Goal: Task Accomplishment & Management: Manage account settings

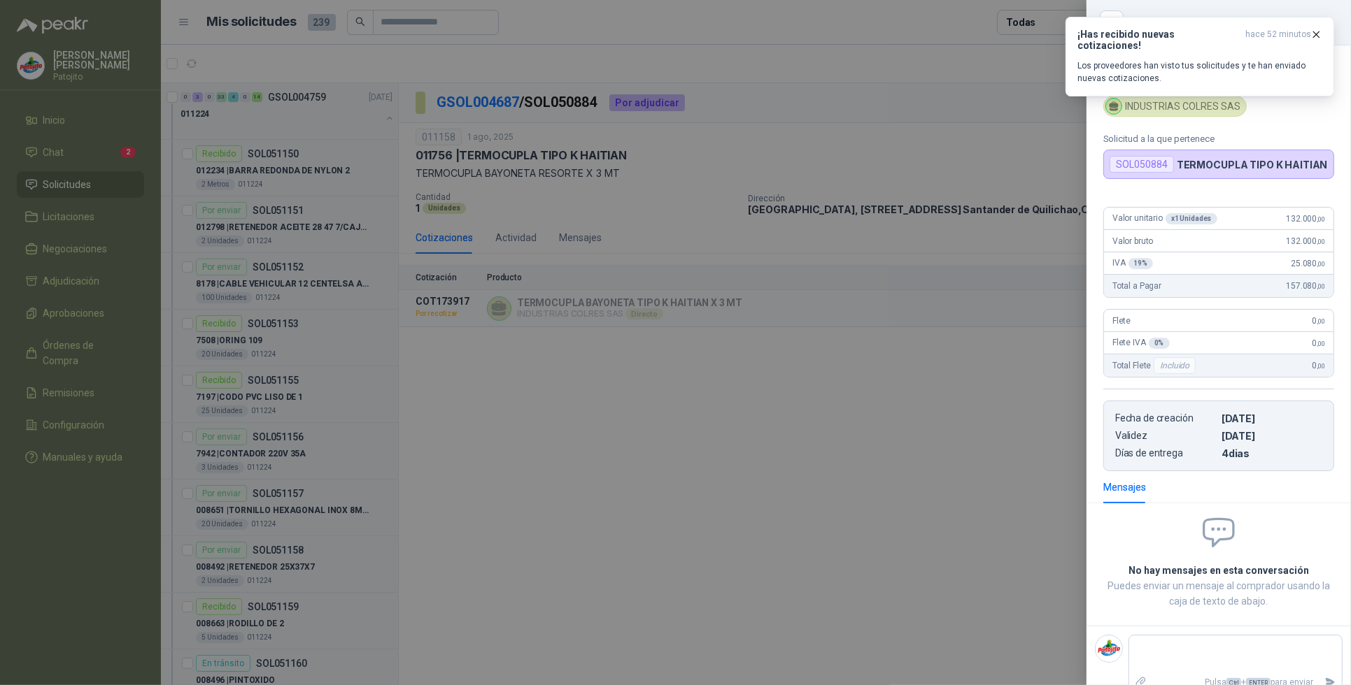
scroll to position [2649, 0]
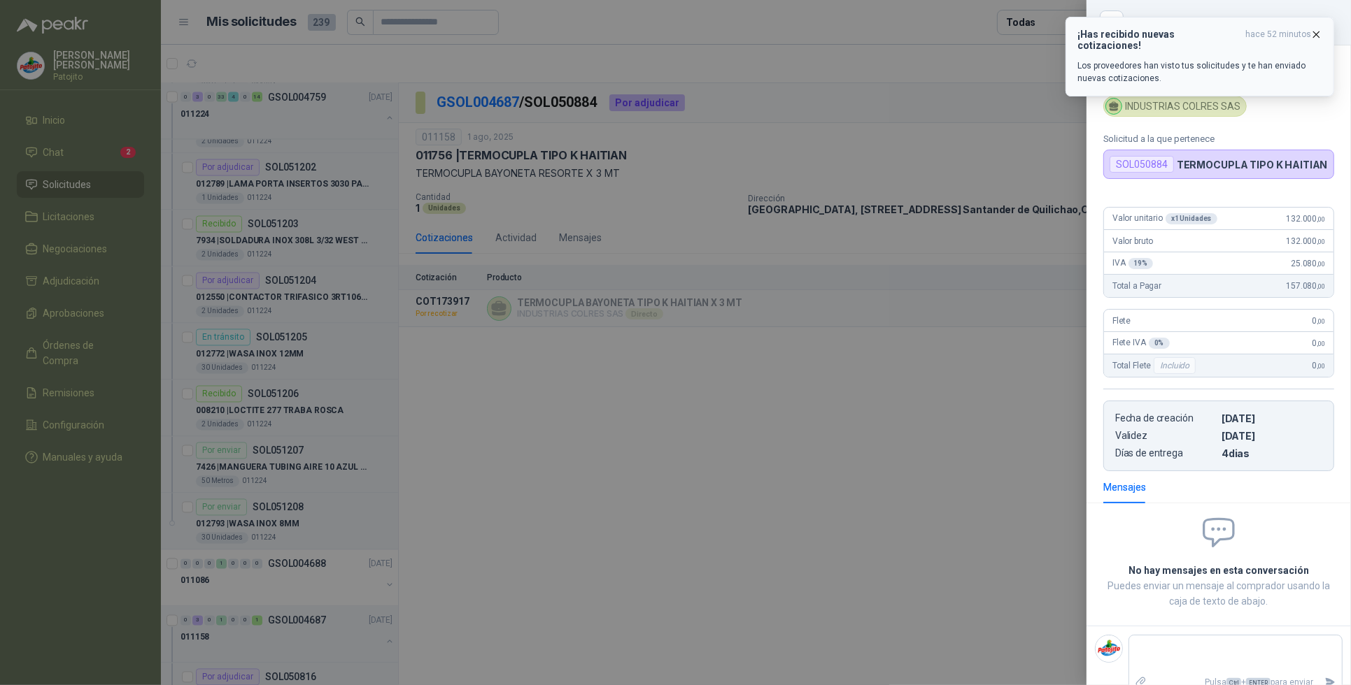
click at [1182, 45] on div "¡Has recibido nuevas cotizaciones! hace 52 minutos Los proveedores han visto tu…" at bounding box center [1199, 57] width 245 height 56
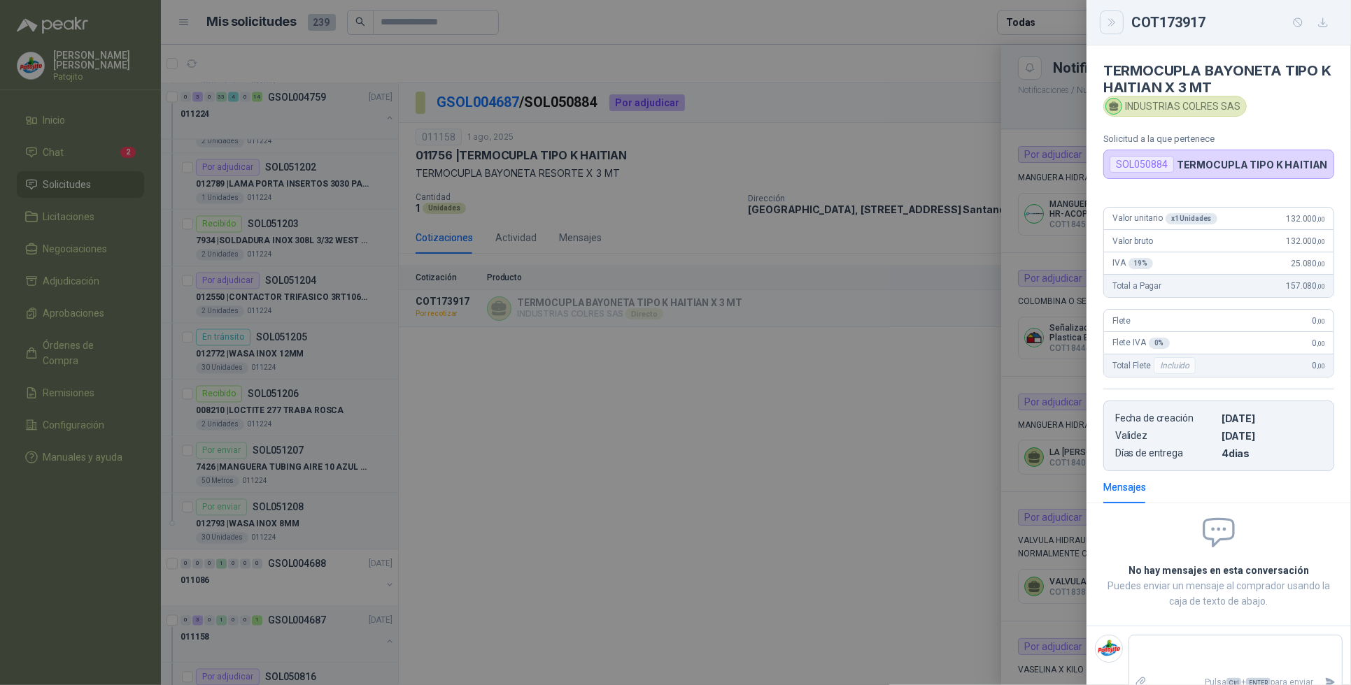
click at [1106, 22] on icon "Close" at bounding box center [1112, 23] width 12 height 12
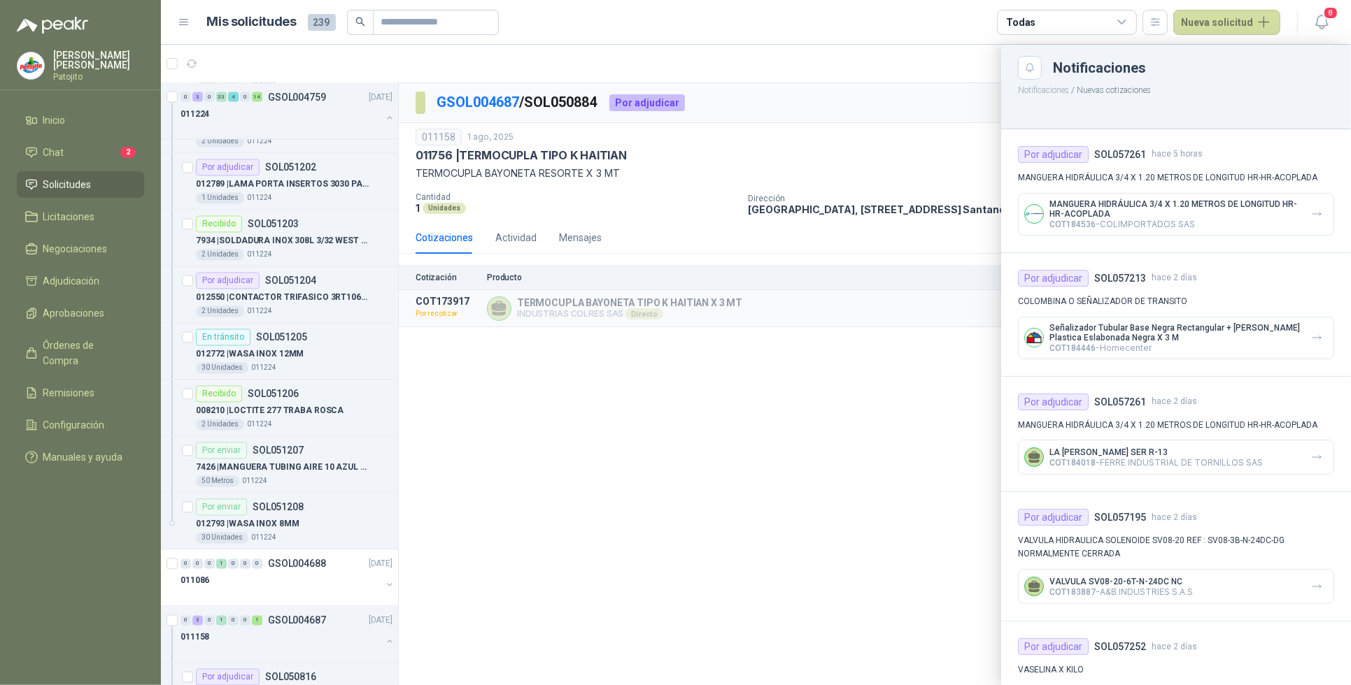
click at [818, 456] on div at bounding box center [756, 365] width 1190 height 641
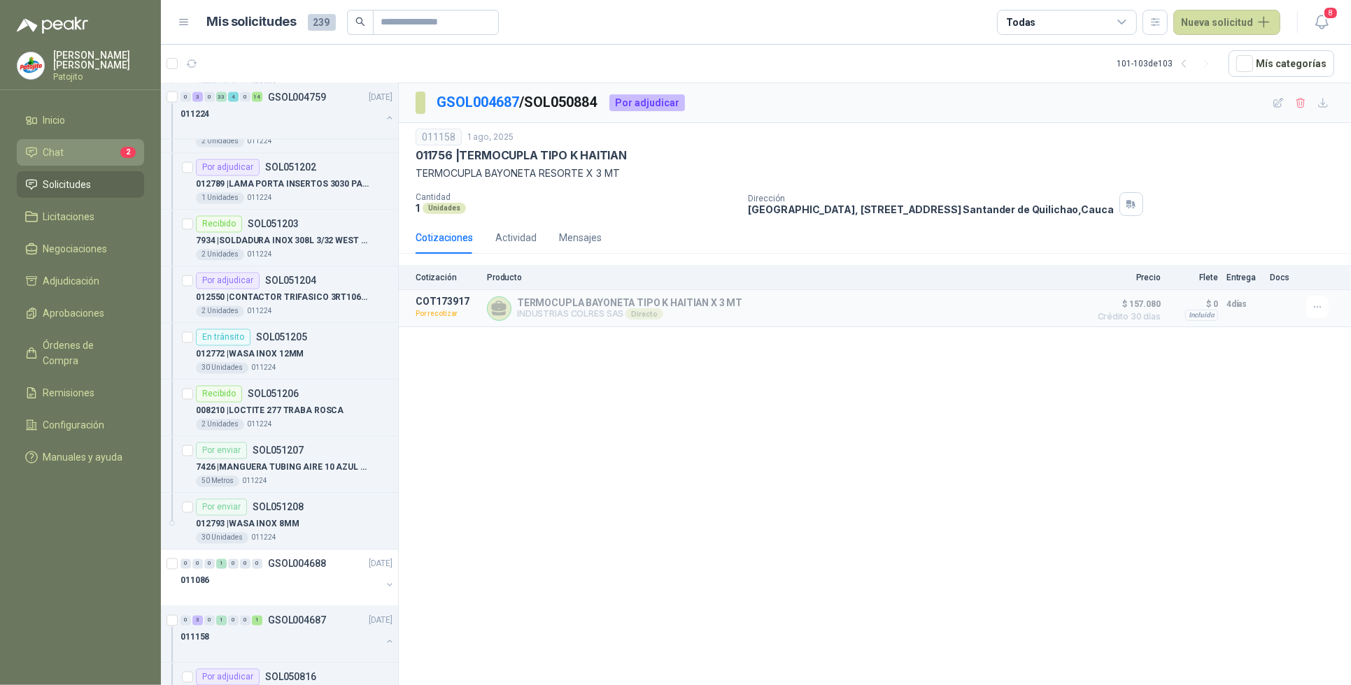
drag, startPoint x: 87, startPoint y: 151, endPoint x: 100, endPoint y: 169, distance: 22.1
click at [88, 152] on li "Chat 2" at bounding box center [80, 152] width 111 height 15
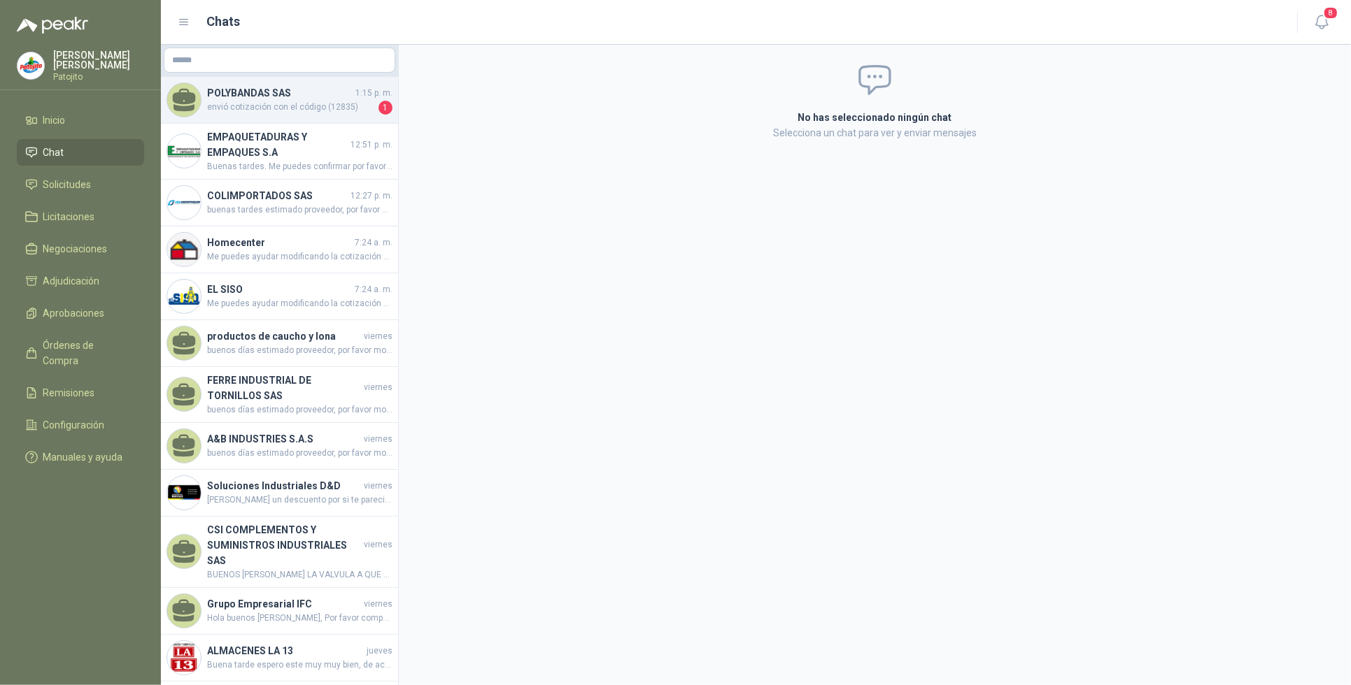
click at [317, 101] on span "envió cotización con el código (12835)" at bounding box center [291, 108] width 169 height 14
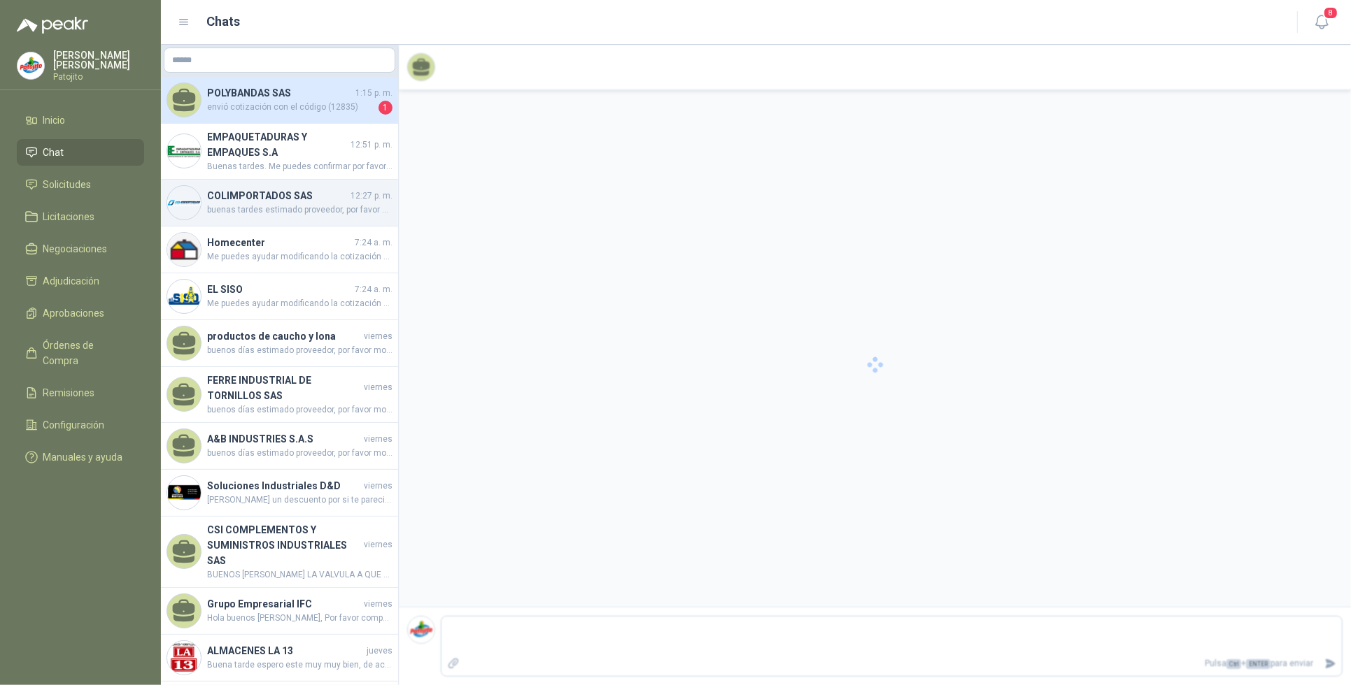
scroll to position [206, 0]
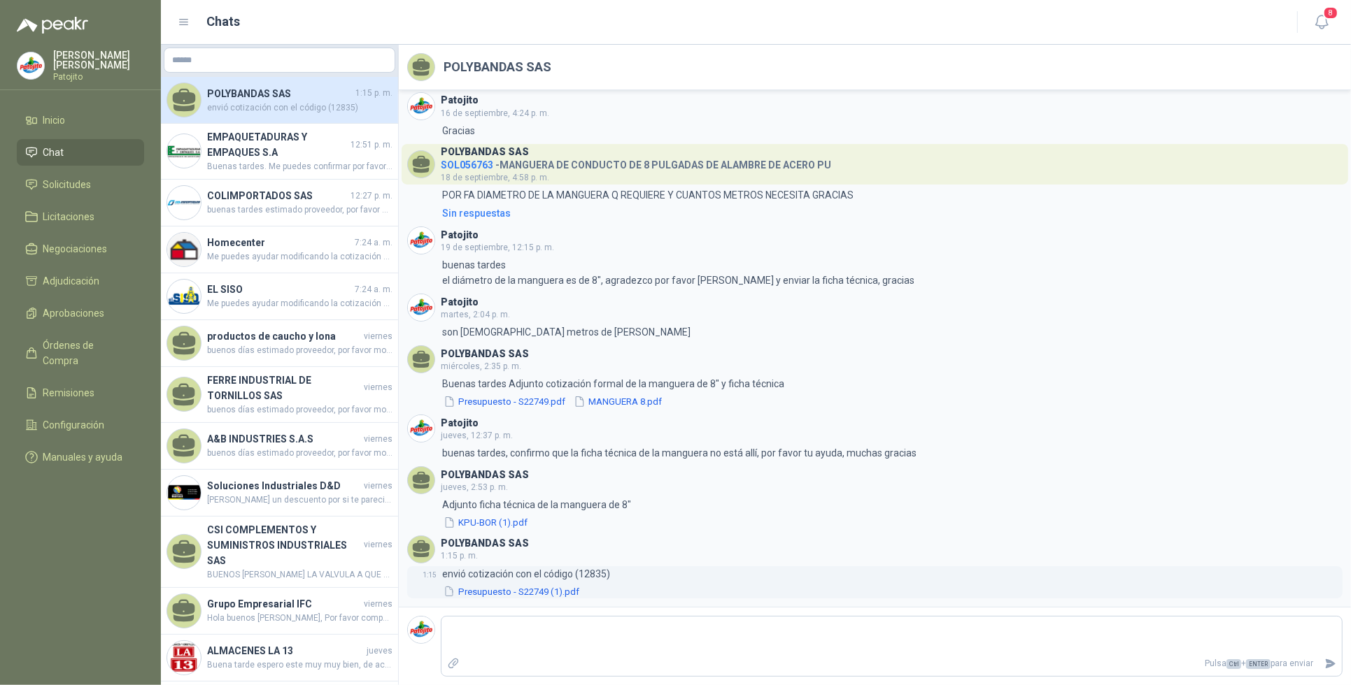
click at [592, 575] on p "envió cotización con el código (12835)" at bounding box center [526, 574] width 168 height 15
click at [617, 579] on div "1:15 envió cotización con el código (12835) Presupuesto - S22749 (1).pdf" at bounding box center [874, 583] width 935 height 33
click at [295, 161] on span "Buenas tardes. Me puedes confirmar por favor el recibido de esta orden de compra" at bounding box center [299, 166] width 185 height 13
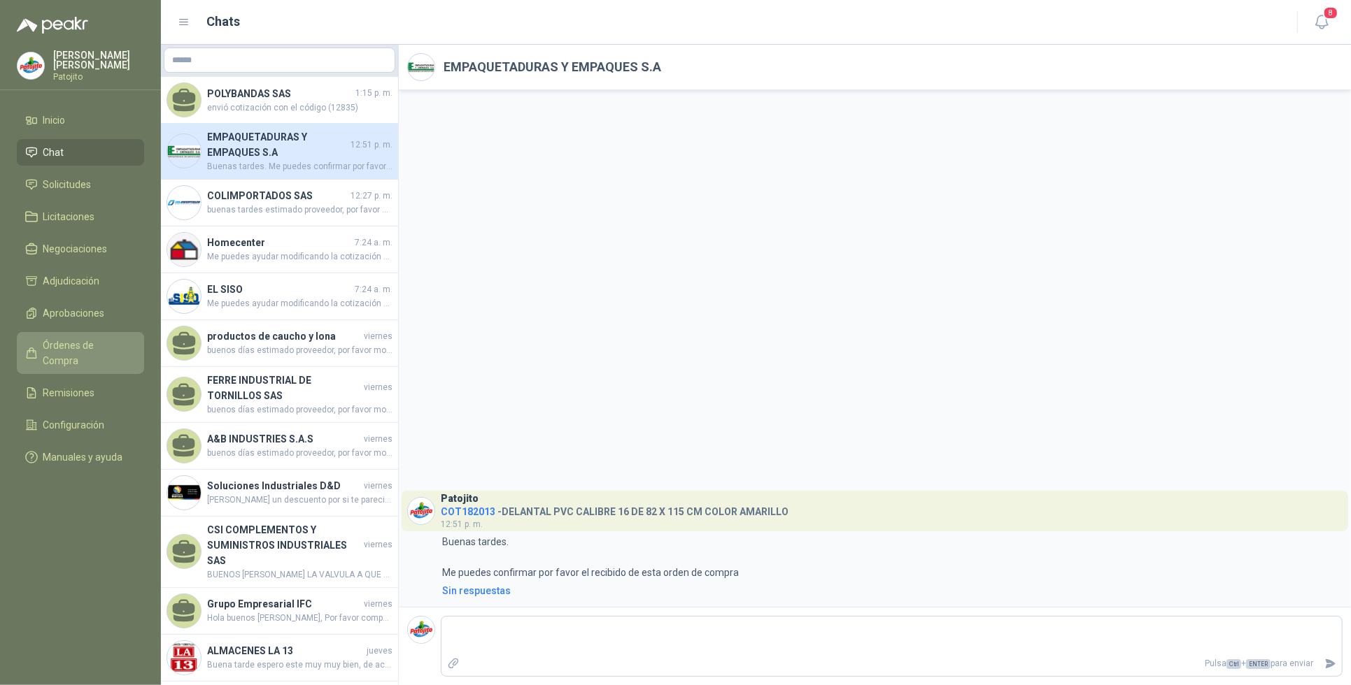
click at [121, 343] on span "Órdenes de Compra" at bounding box center [86, 353] width 87 height 31
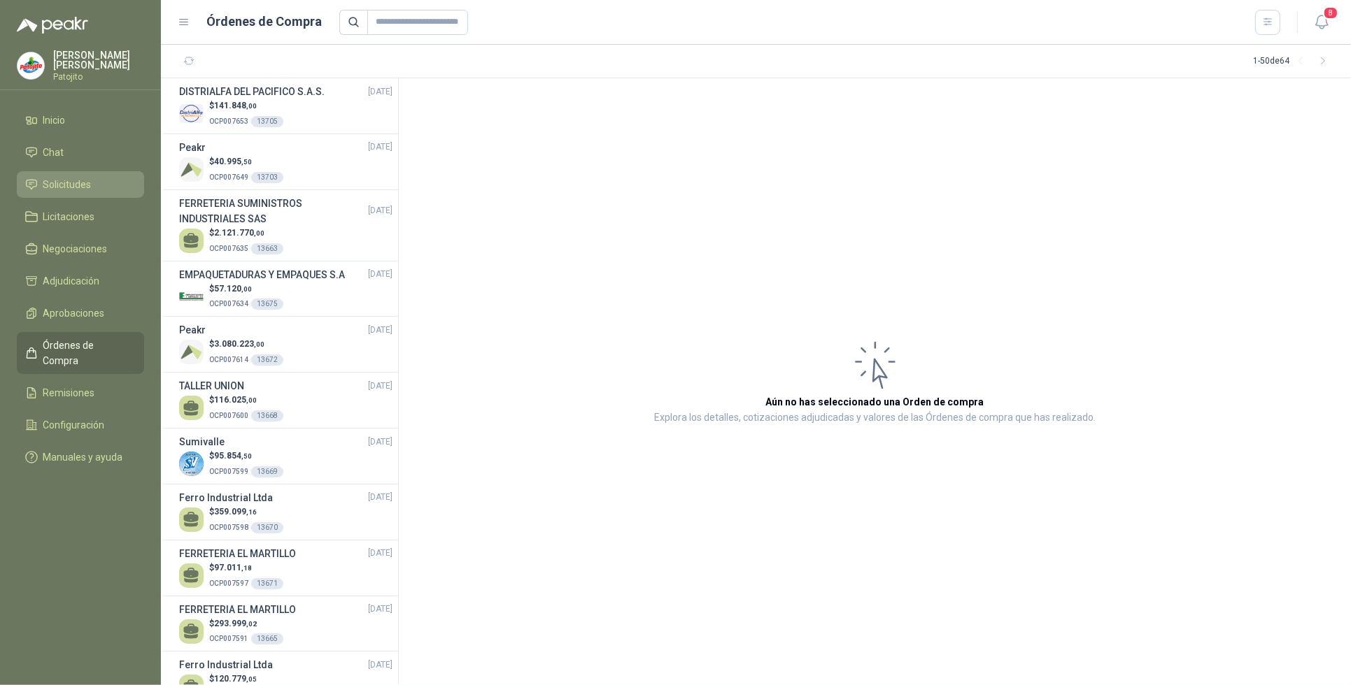
click at [92, 190] on li "Solicitudes" at bounding box center [80, 184] width 111 height 15
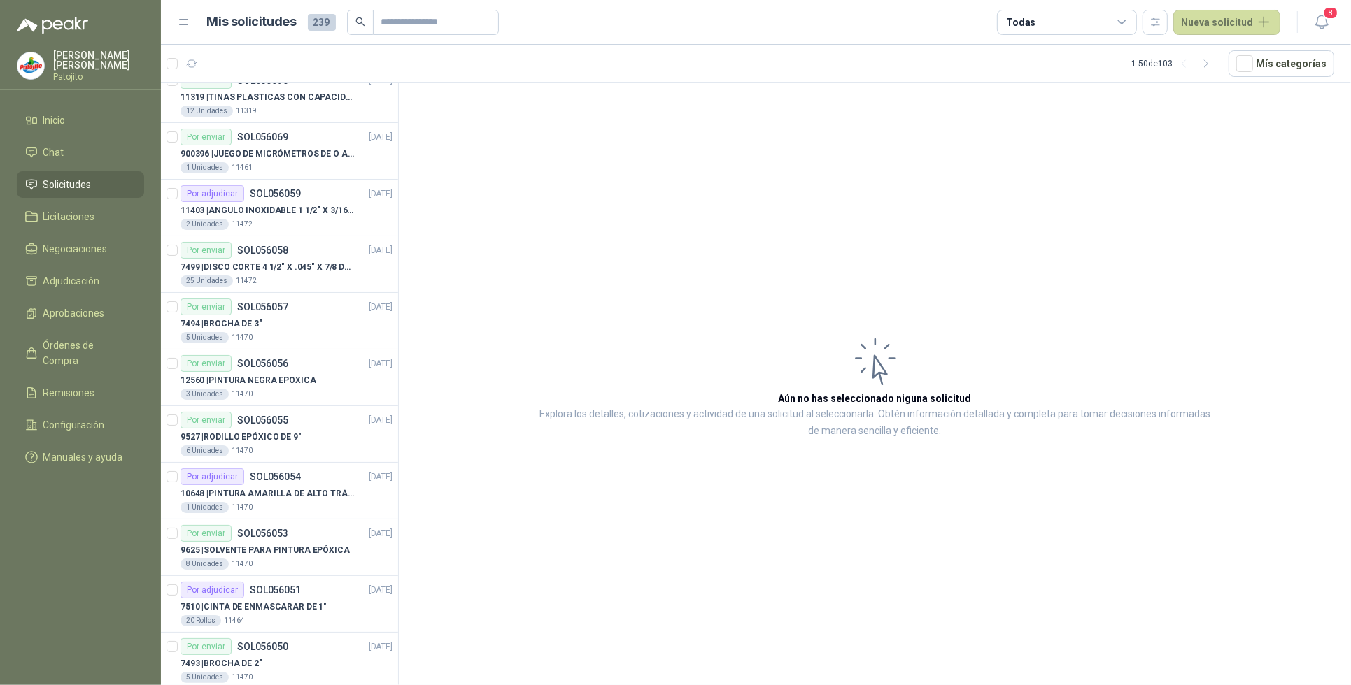
scroll to position [2252, 0]
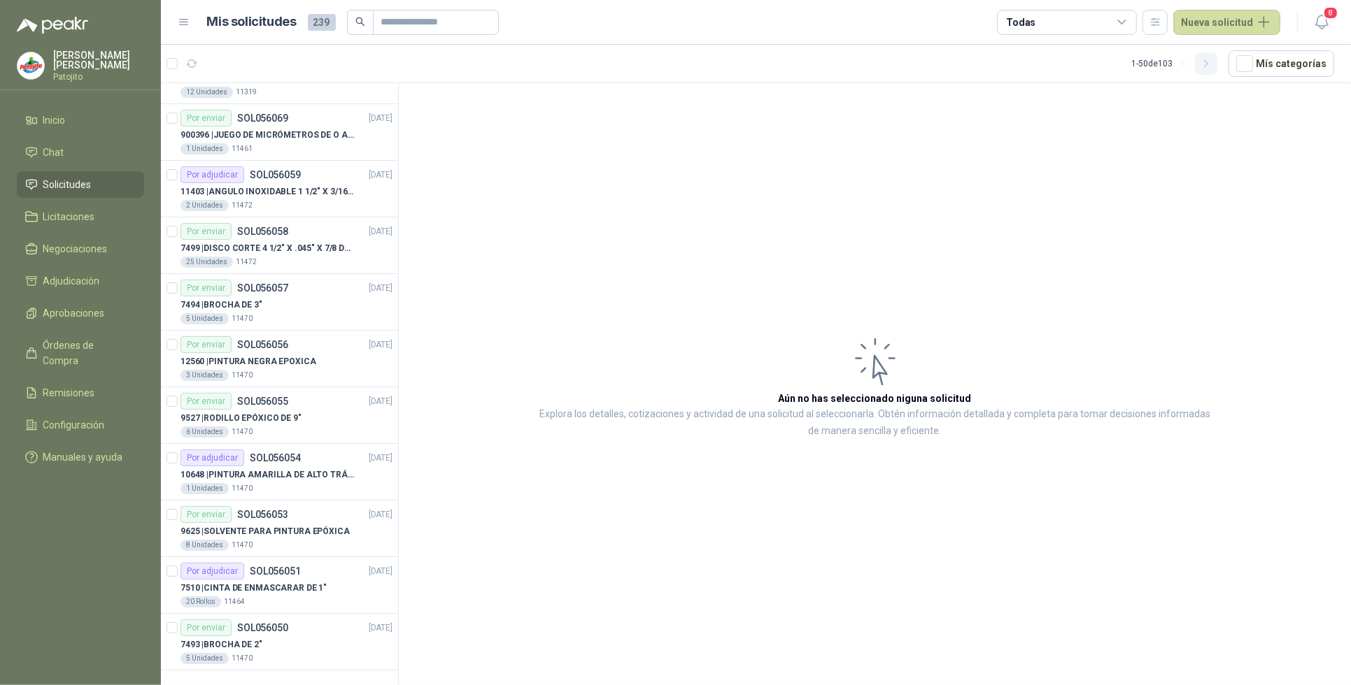
click at [1210, 60] on icon "button" at bounding box center [1206, 64] width 12 height 12
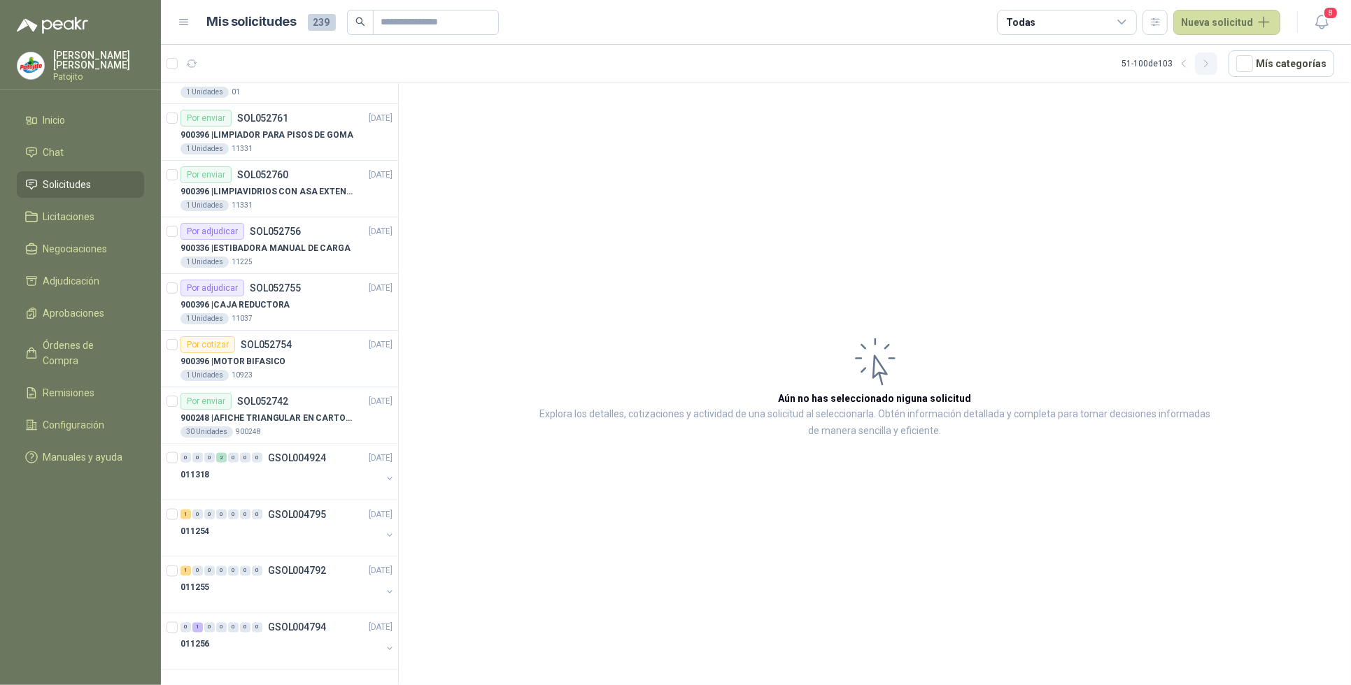
click at [1204, 59] on icon "button" at bounding box center [1206, 64] width 12 height 12
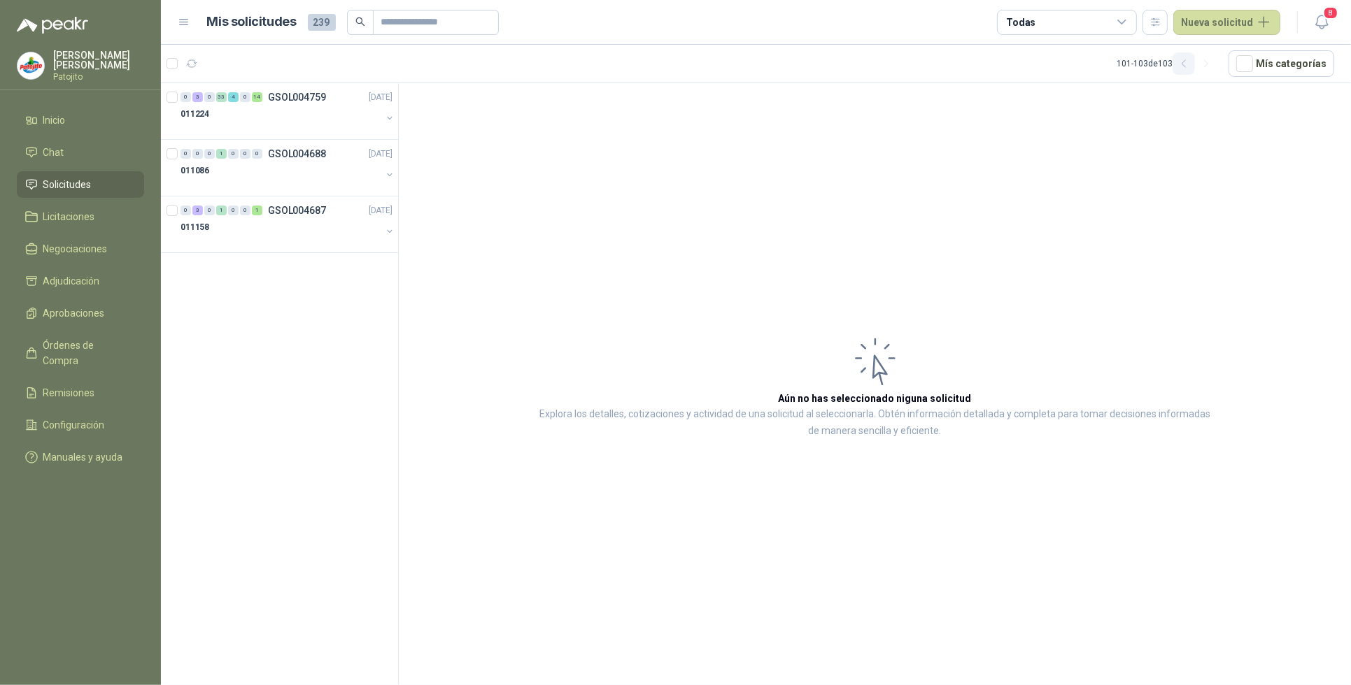
click at [1187, 68] on icon "button" at bounding box center [1184, 64] width 12 height 12
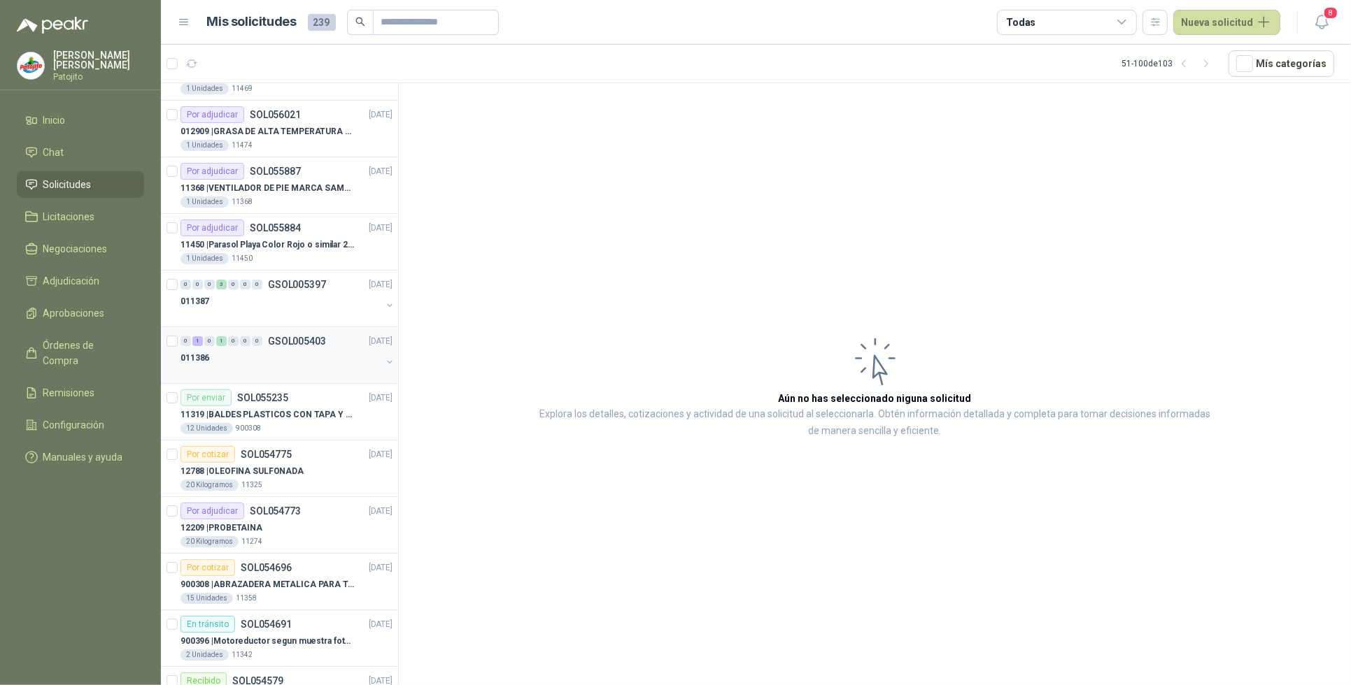
scroll to position [175, 0]
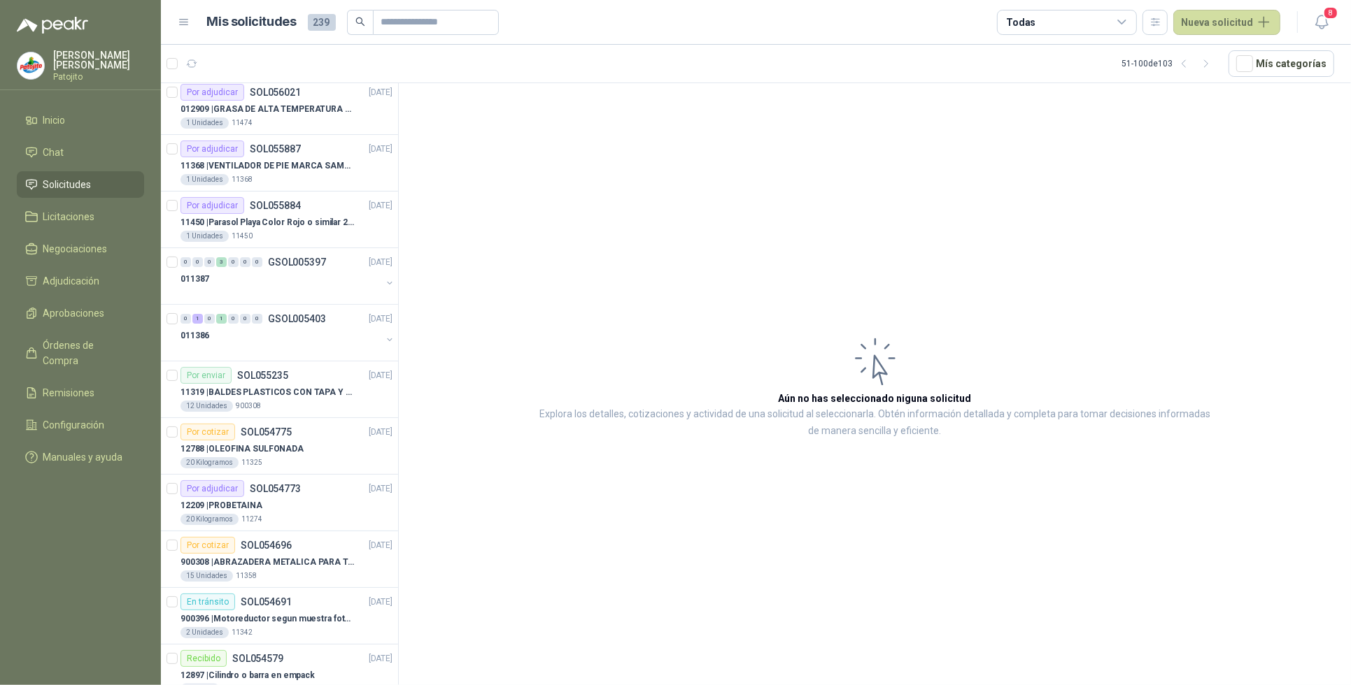
click at [1125, 20] on icon at bounding box center [1122, 21] width 8 height 3
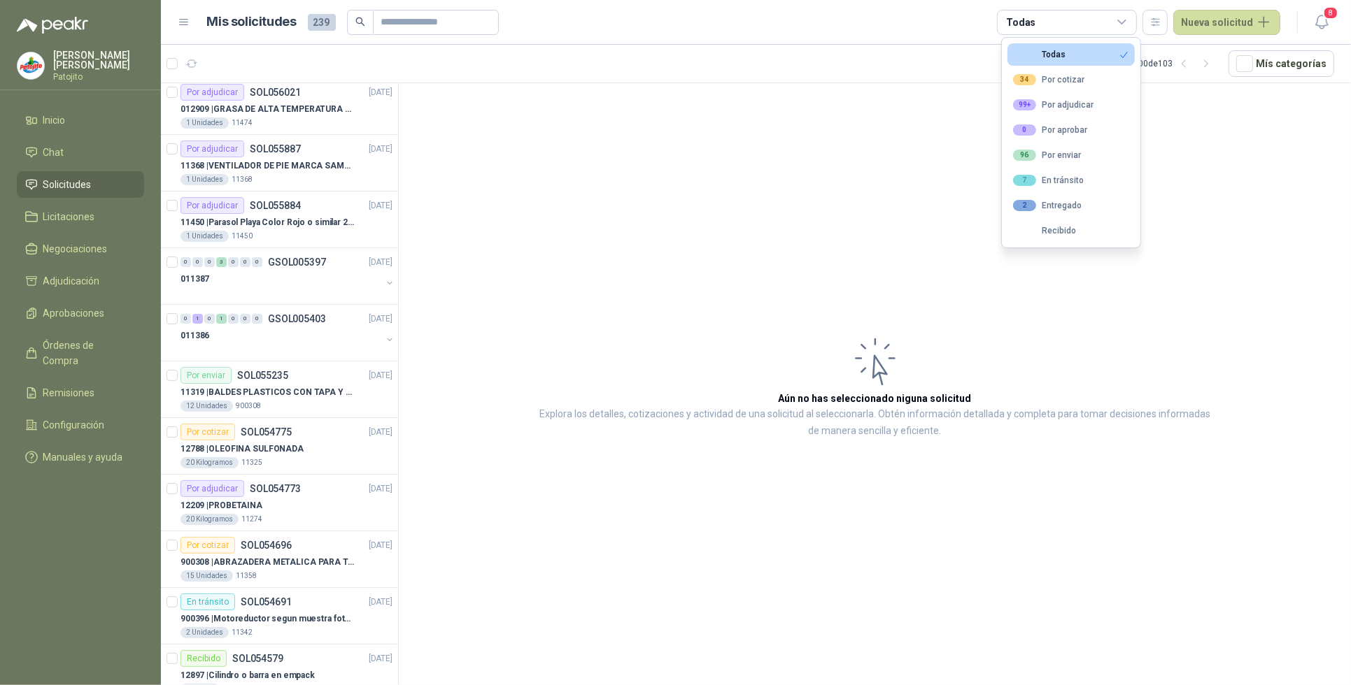
click at [1046, 327] on article "Aún no has seleccionado niguna solicitud Explora los detalles, cotizaciones y a…" at bounding box center [875, 386] width 952 height 607
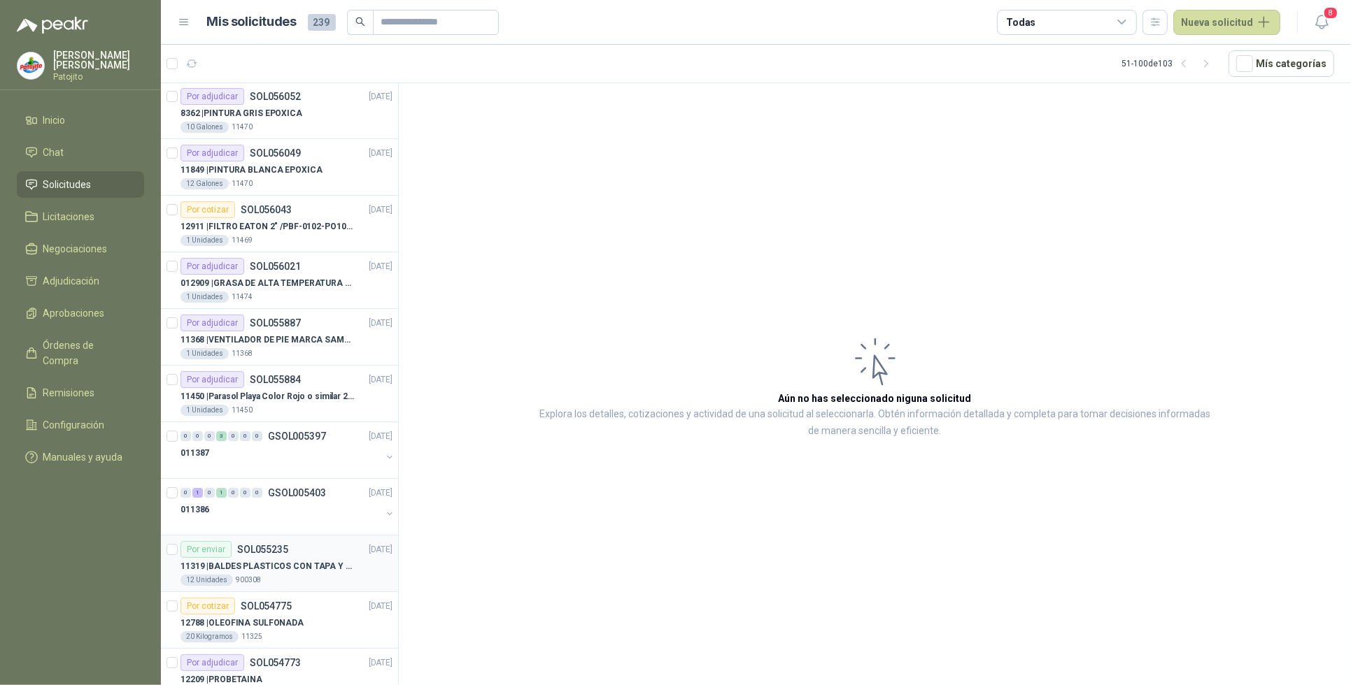
scroll to position [0, 0]
click at [408, 24] on input "text" at bounding box center [430, 22] width 98 height 24
type input "******"
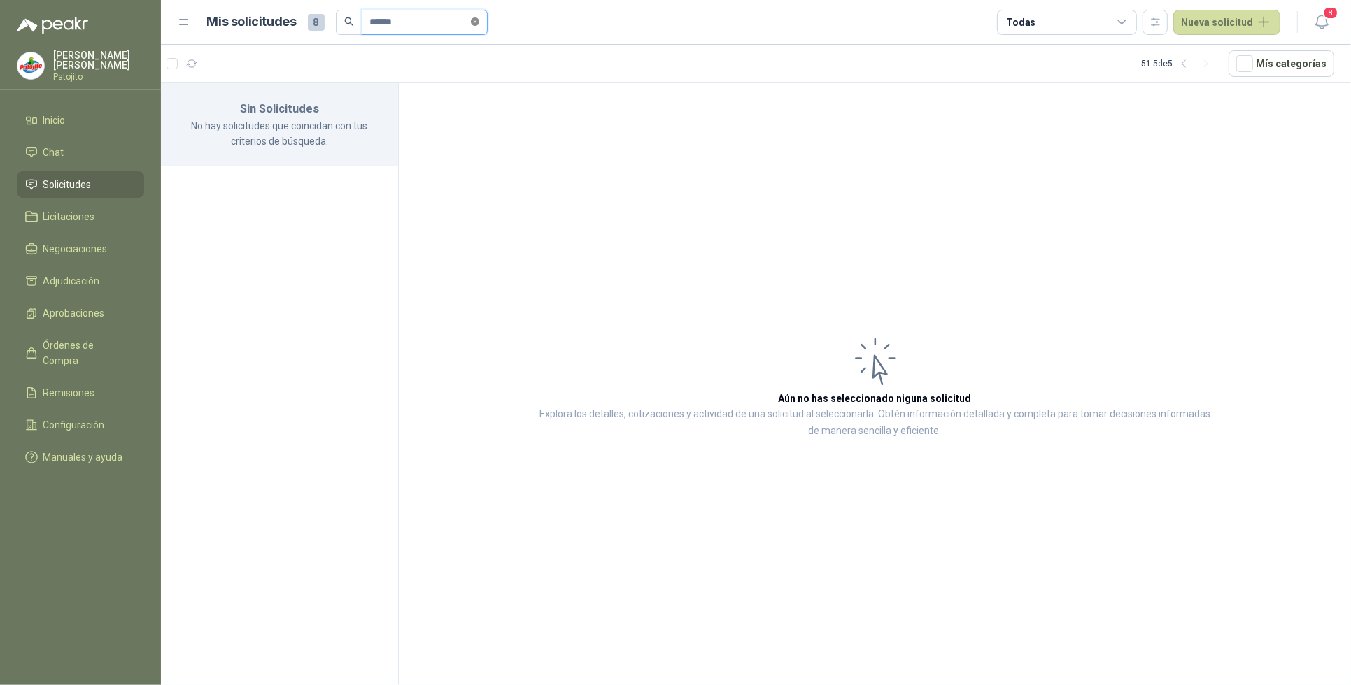
click at [479, 24] on icon "close-circle" at bounding box center [475, 21] width 8 height 8
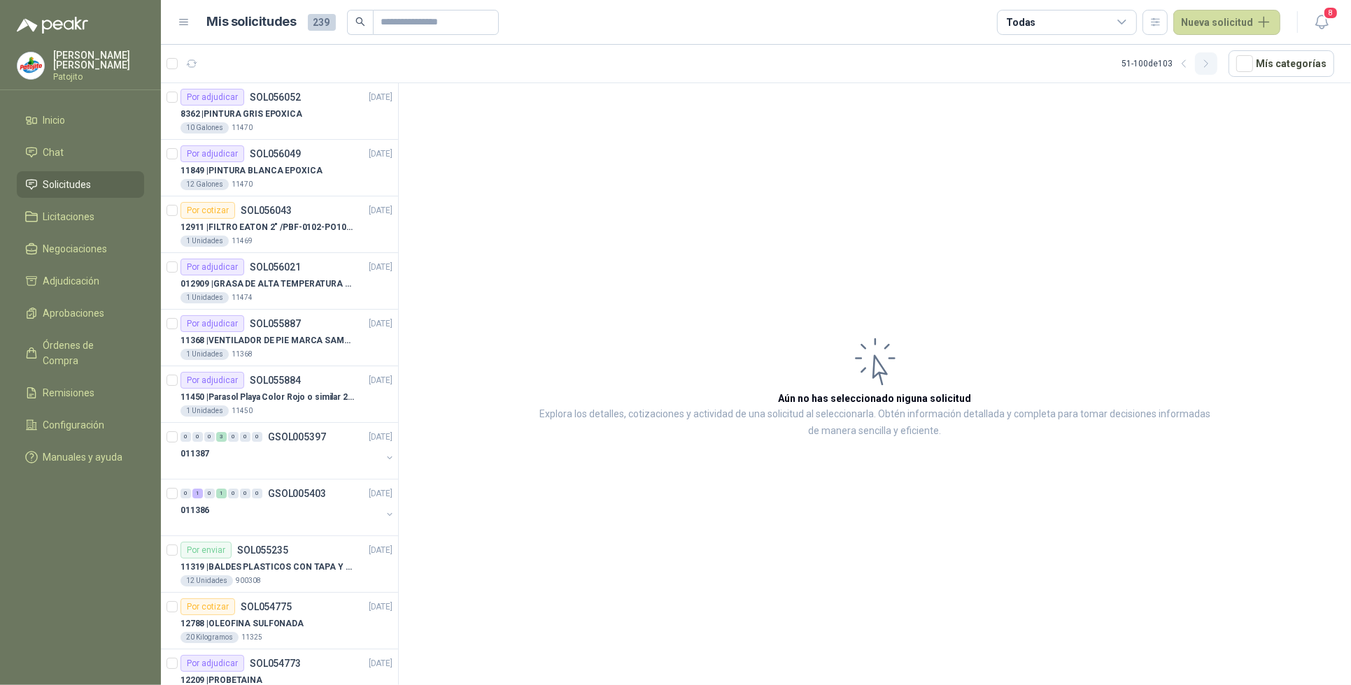
click at [1211, 63] on icon "button" at bounding box center [1206, 64] width 12 height 12
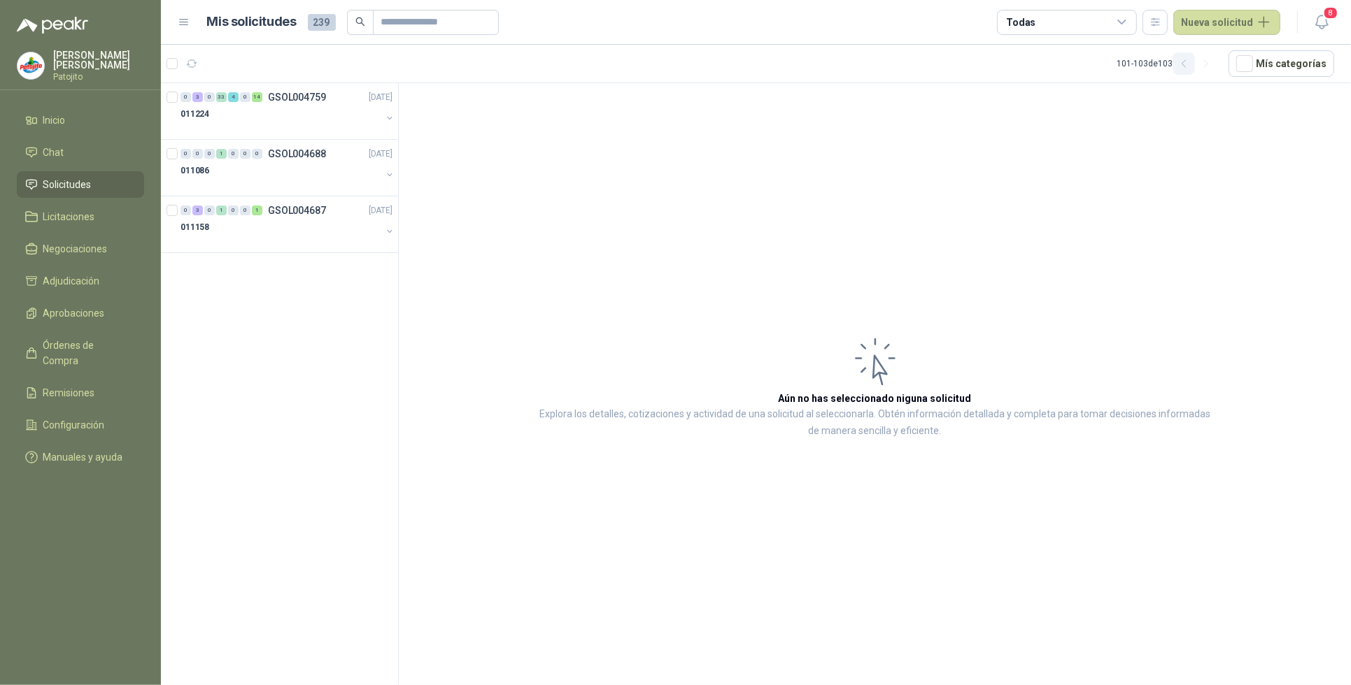
click at [1190, 62] on icon "button" at bounding box center [1184, 64] width 12 height 12
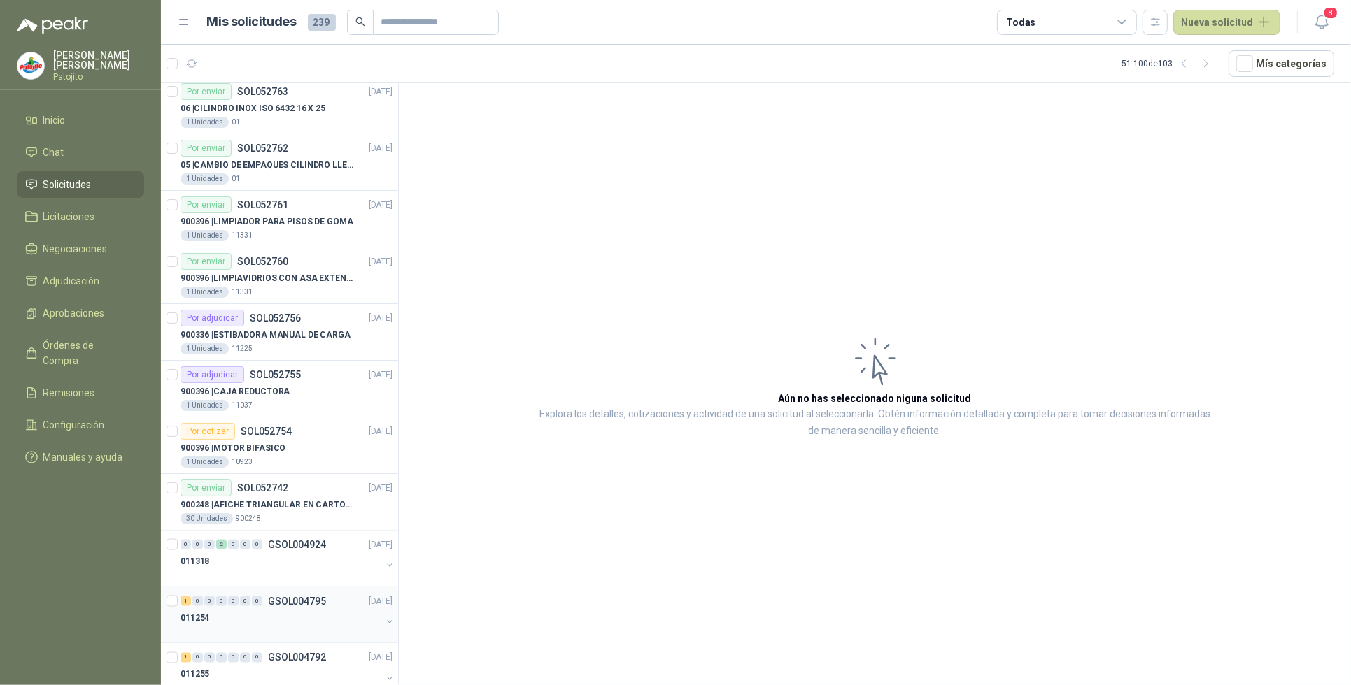
scroll to position [2252, 0]
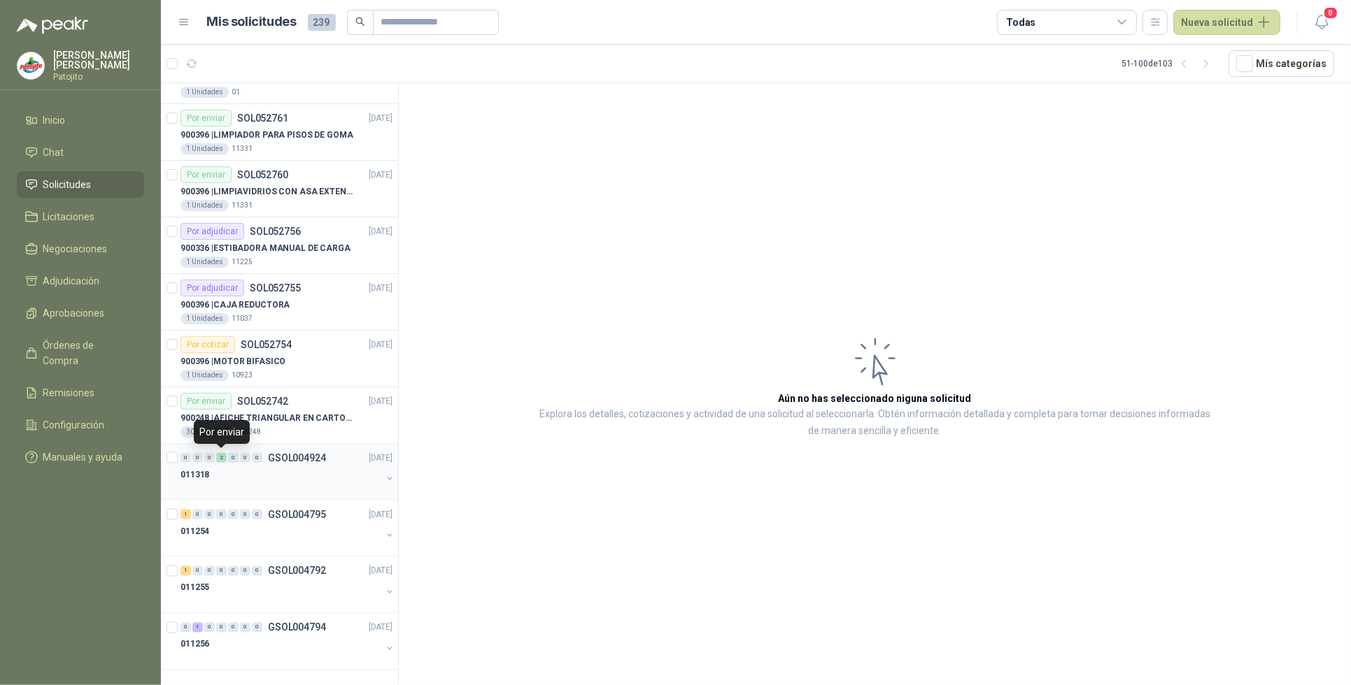
click at [224, 459] on div "2" at bounding box center [221, 458] width 10 height 10
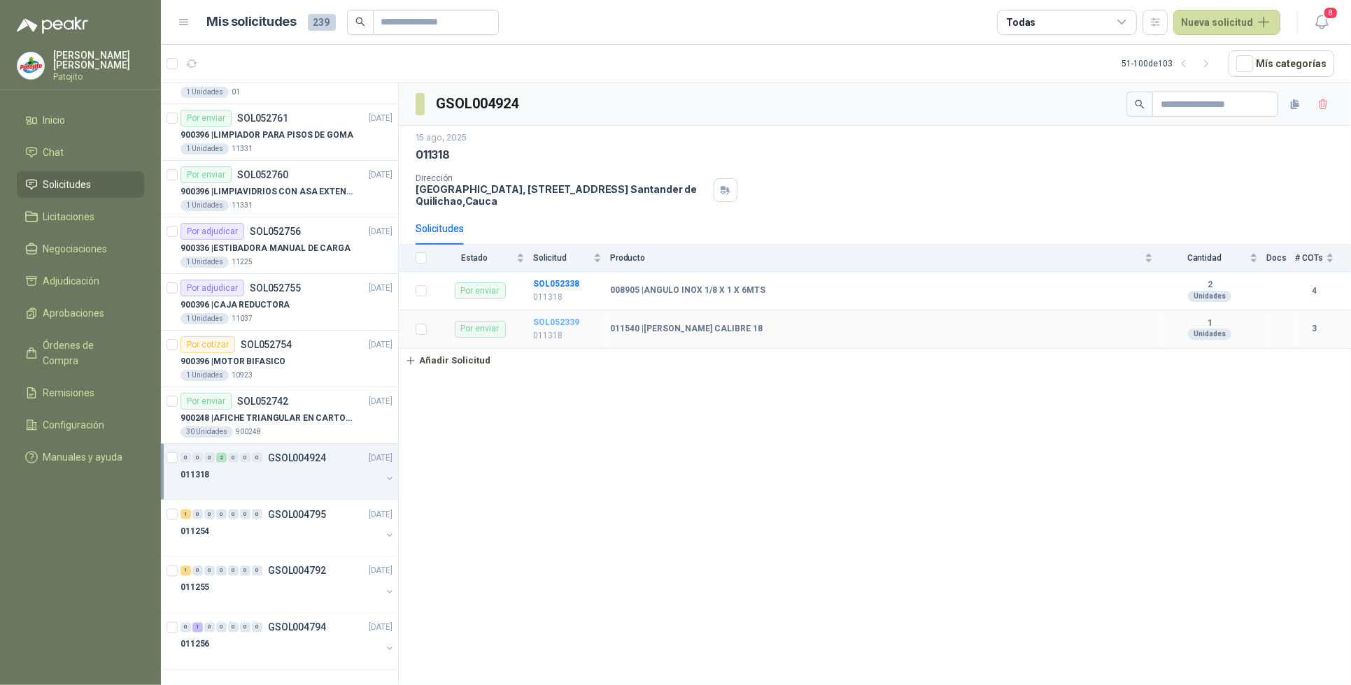
click at [562, 324] on b "SOL052339" at bounding box center [556, 323] width 46 height 10
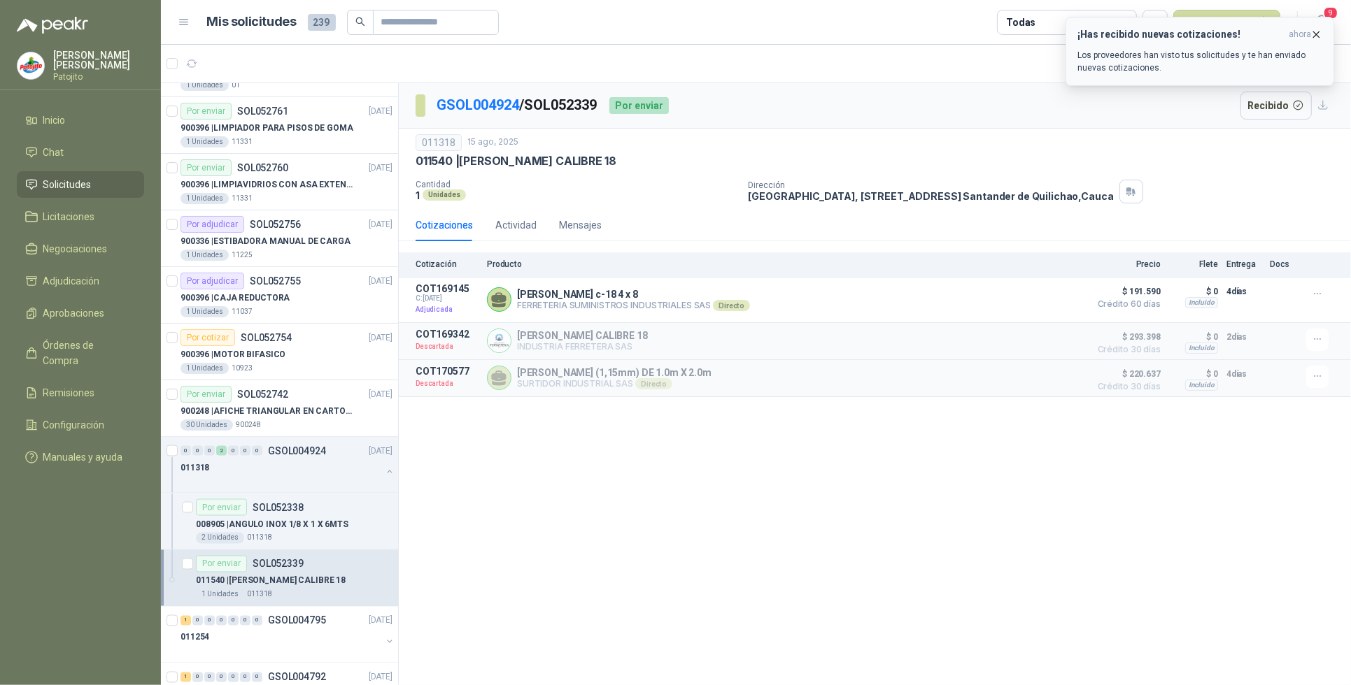
click at [1177, 55] on p "Los proveedores han visto tus solicitudes y te han enviado nuevas cotizaciones." at bounding box center [1199, 61] width 245 height 25
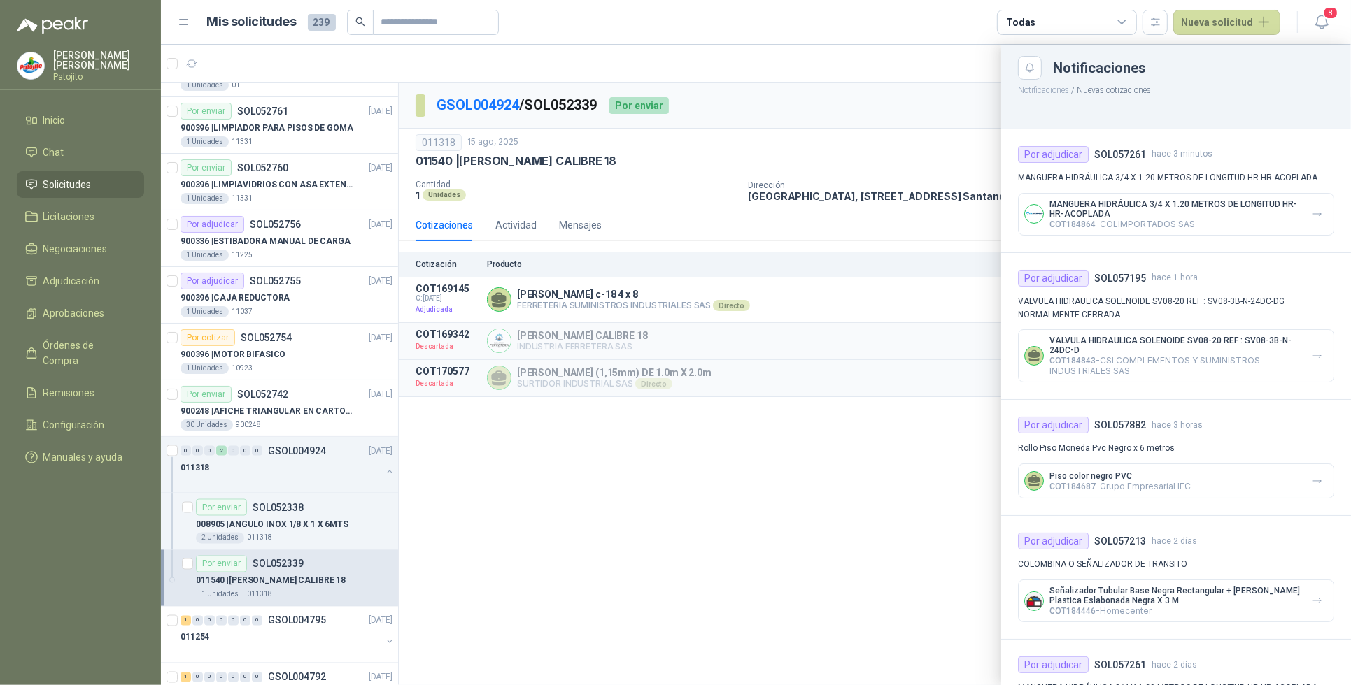
click at [839, 583] on div at bounding box center [756, 365] width 1190 height 641
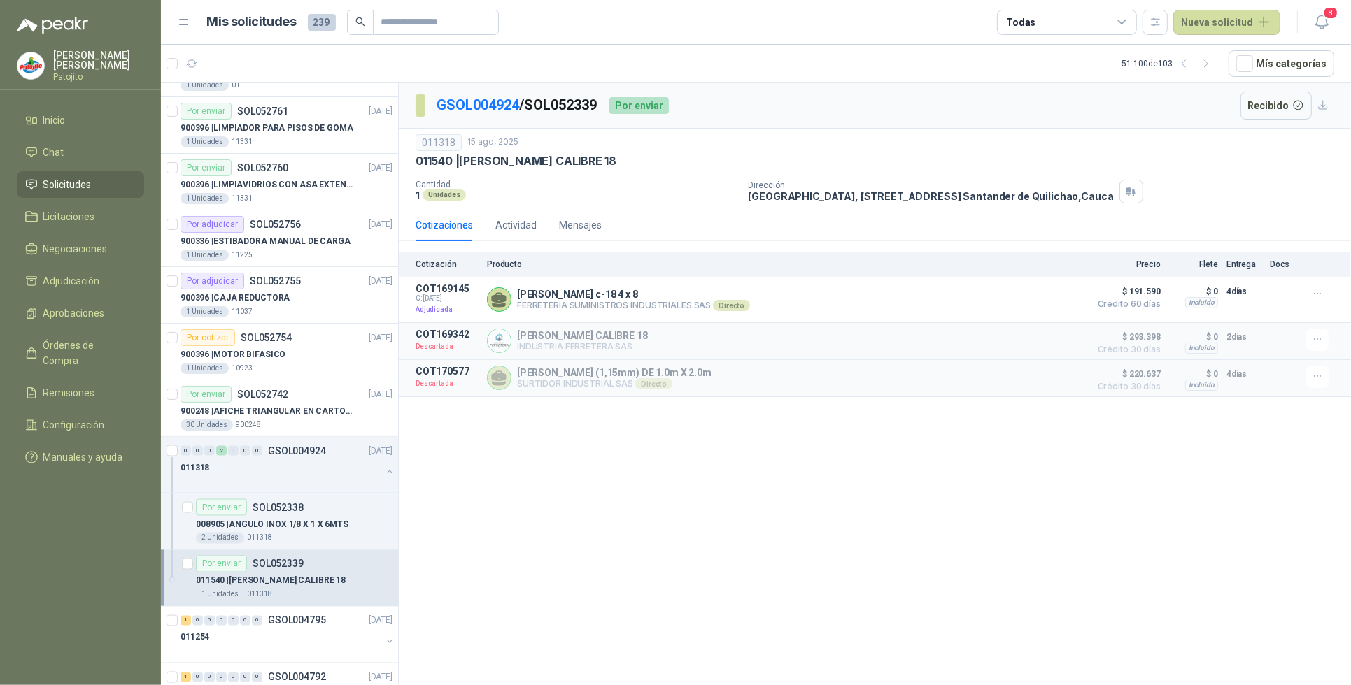
click at [620, 532] on div "GSOL004924 / SOL052339 Por enviar Recibido 011318 15 ago, 2025 011540 | LAMINA …" at bounding box center [875, 386] width 952 height 607
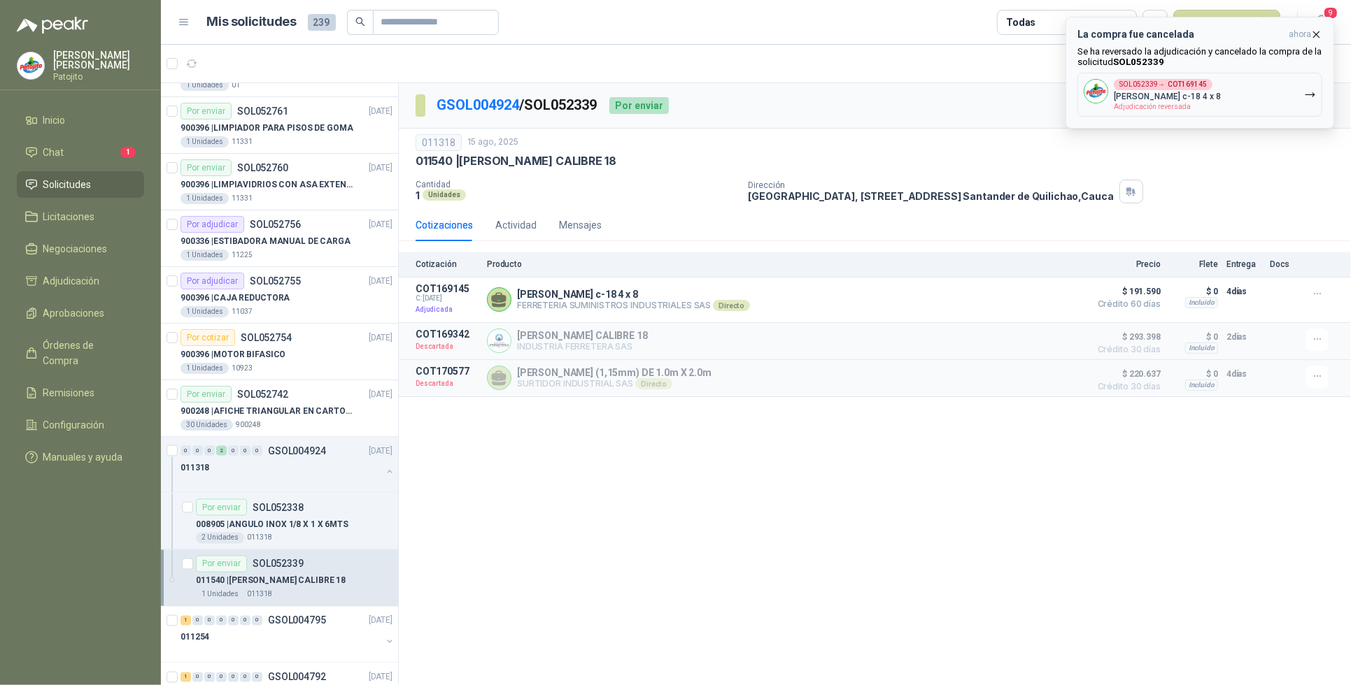
click at [1229, 94] on button "SOL052339 → COT169145 lamina galv c-18 4 x 8 Adjudicación reversada" at bounding box center [1199, 95] width 245 height 44
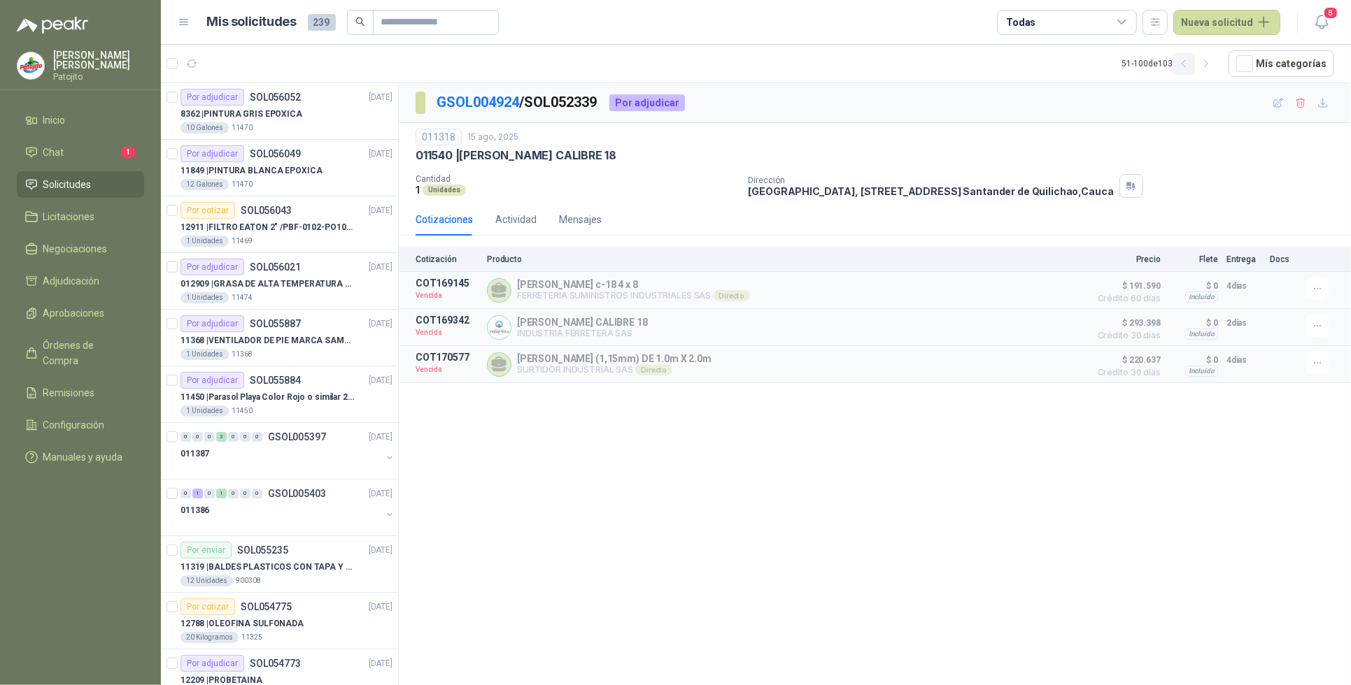
click at [1186, 64] on icon "button" at bounding box center [1184, 64] width 12 height 12
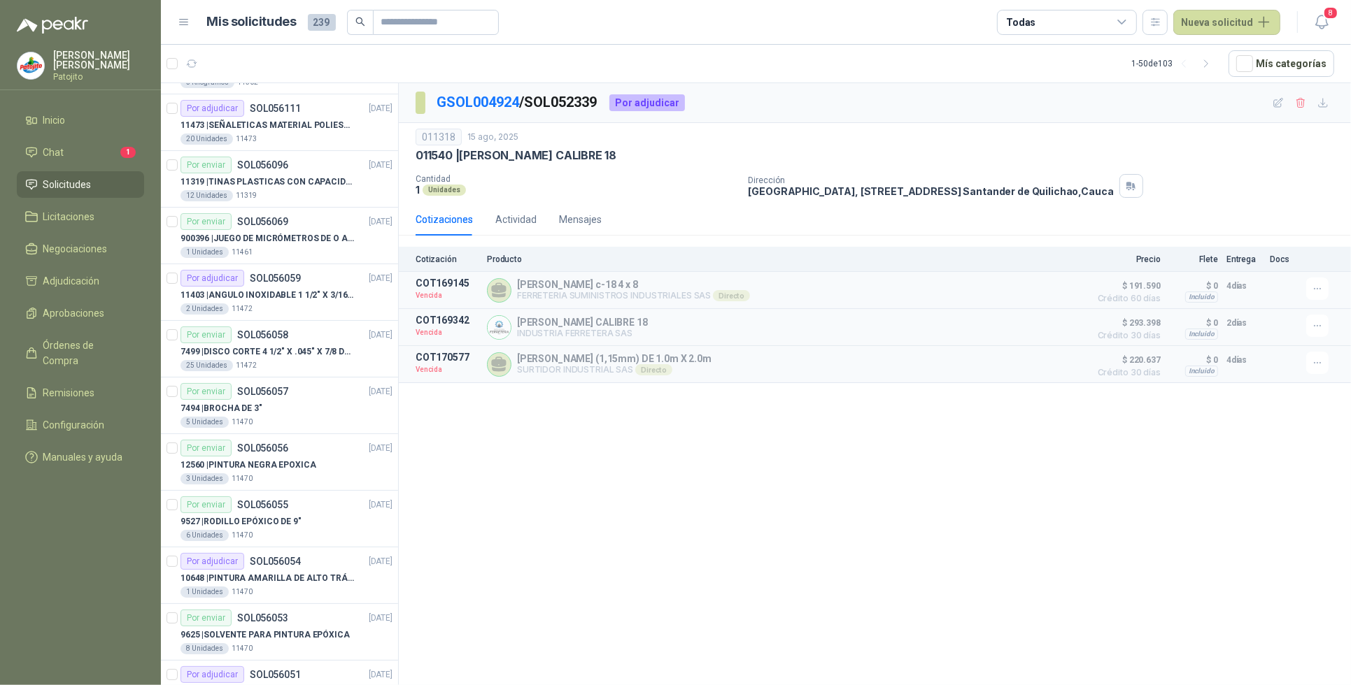
scroll to position [2252, 0]
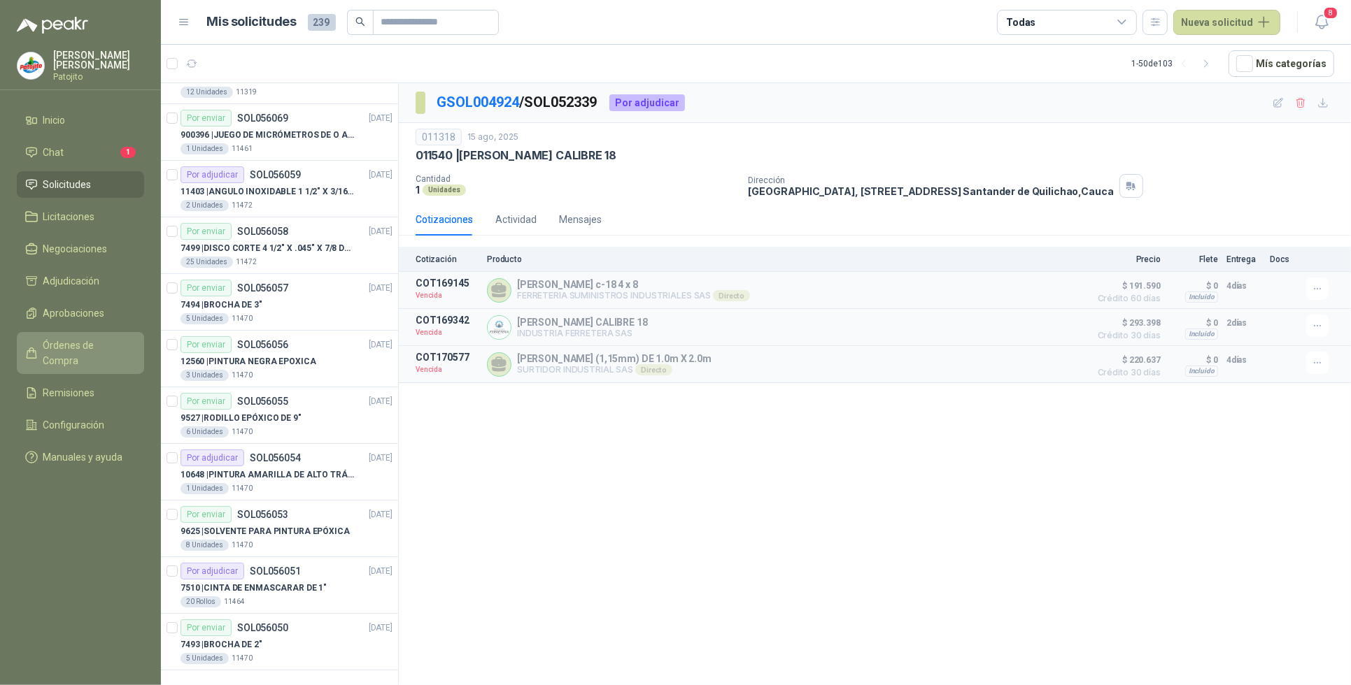
click at [90, 338] on span "Órdenes de Compra" at bounding box center [86, 353] width 87 height 31
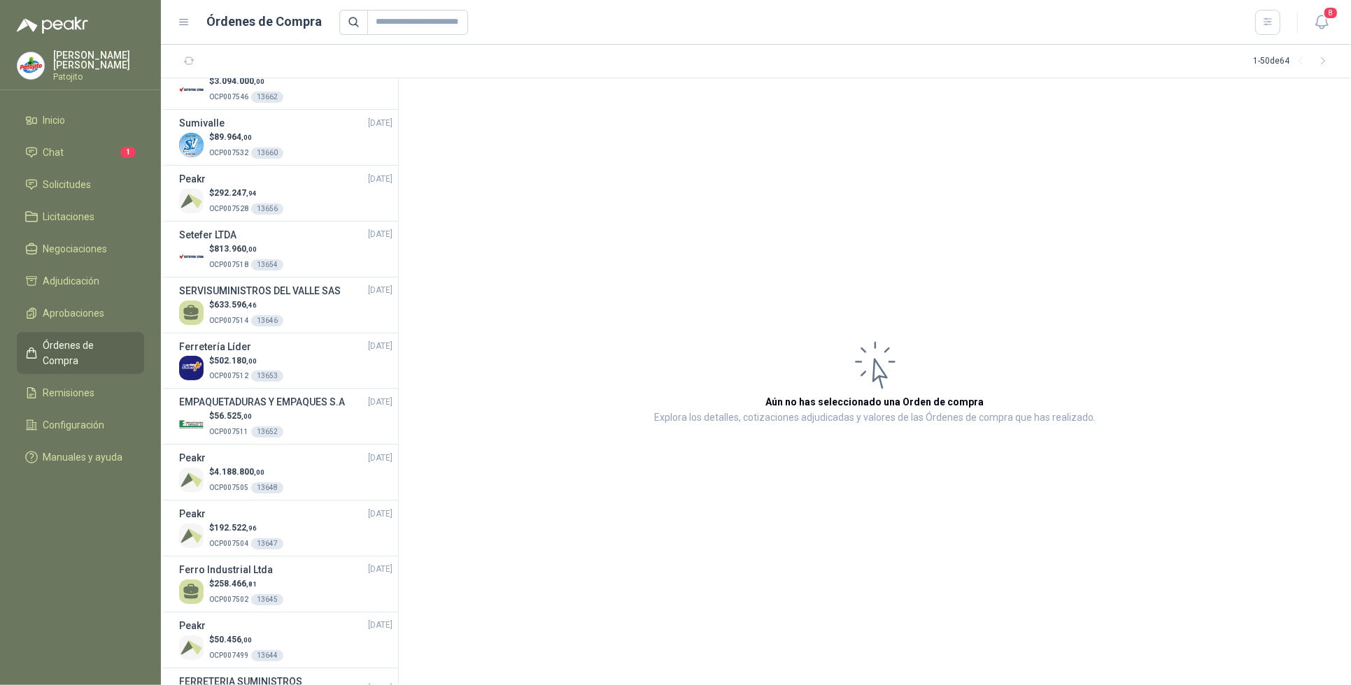
scroll to position [627, 0]
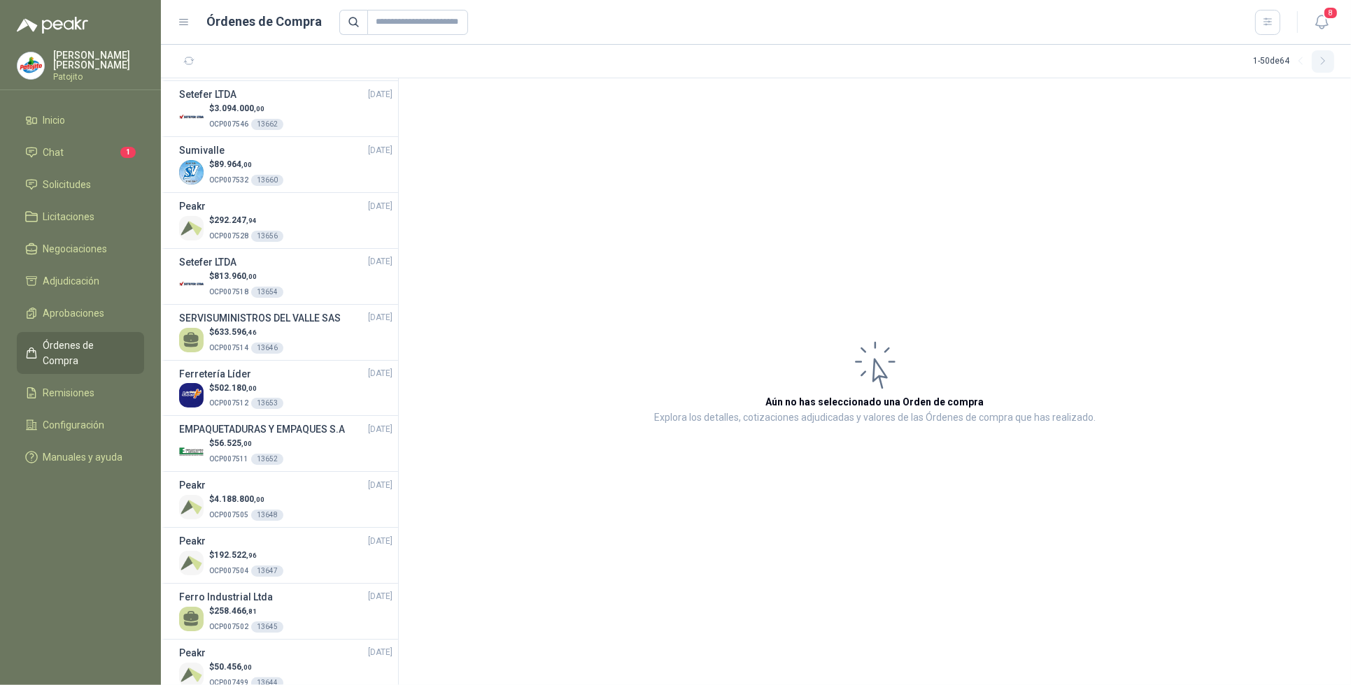
click at [1324, 58] on icon "button" at bounding box center [1323, 61] width 12 height 12
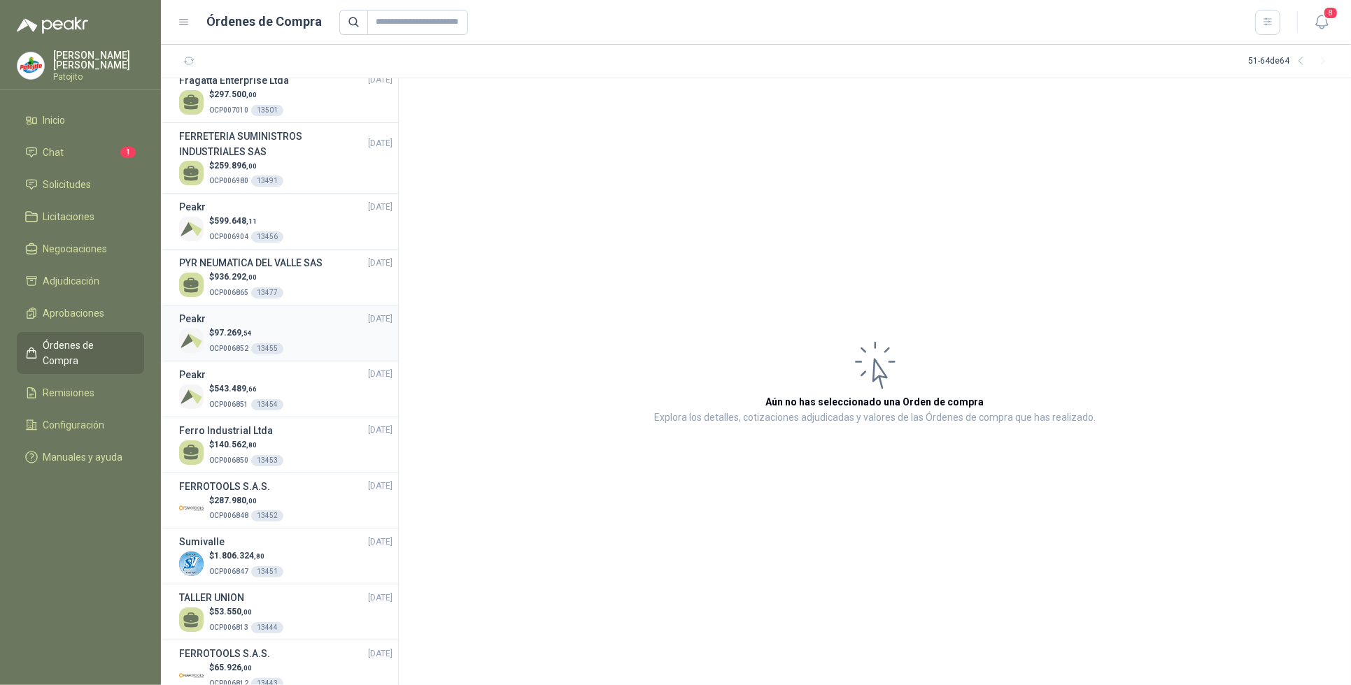
scroll to position [36, 0]
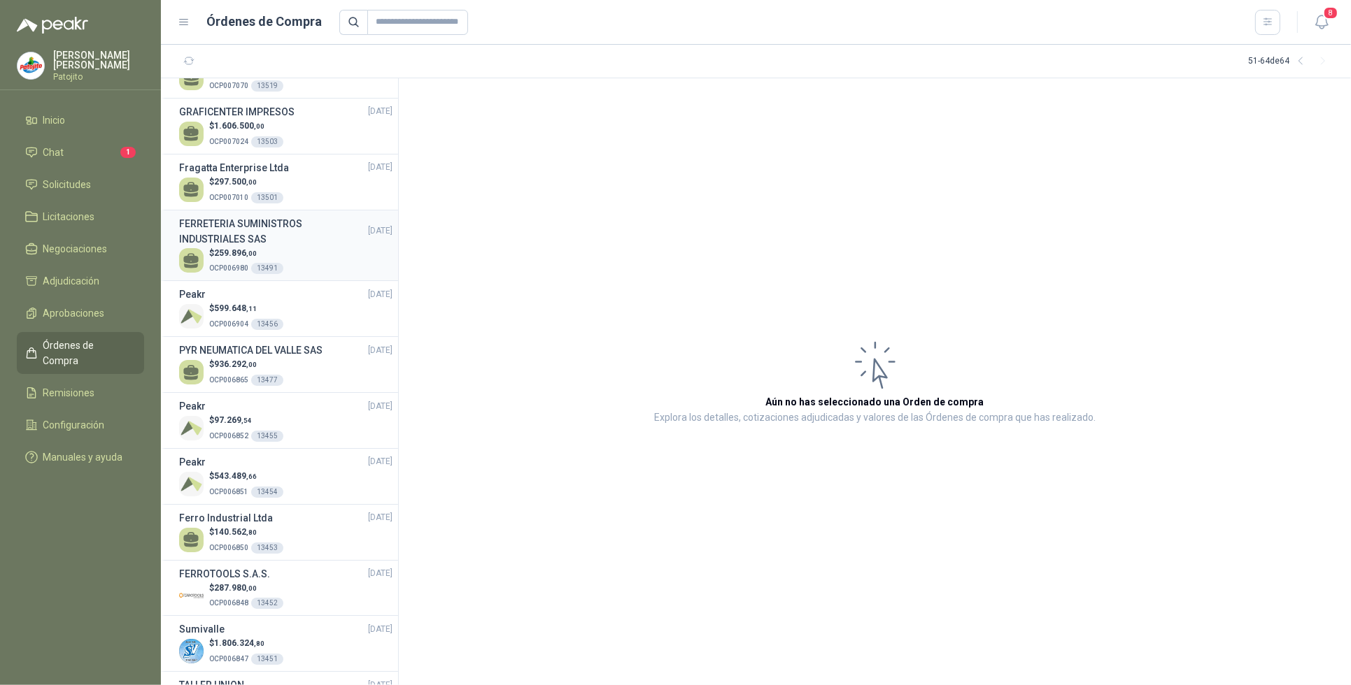
click at [299, 249] on div "$ 259.896 ,00 OCP006980 13491" at bounding box center [285, 261] width 213 height 29
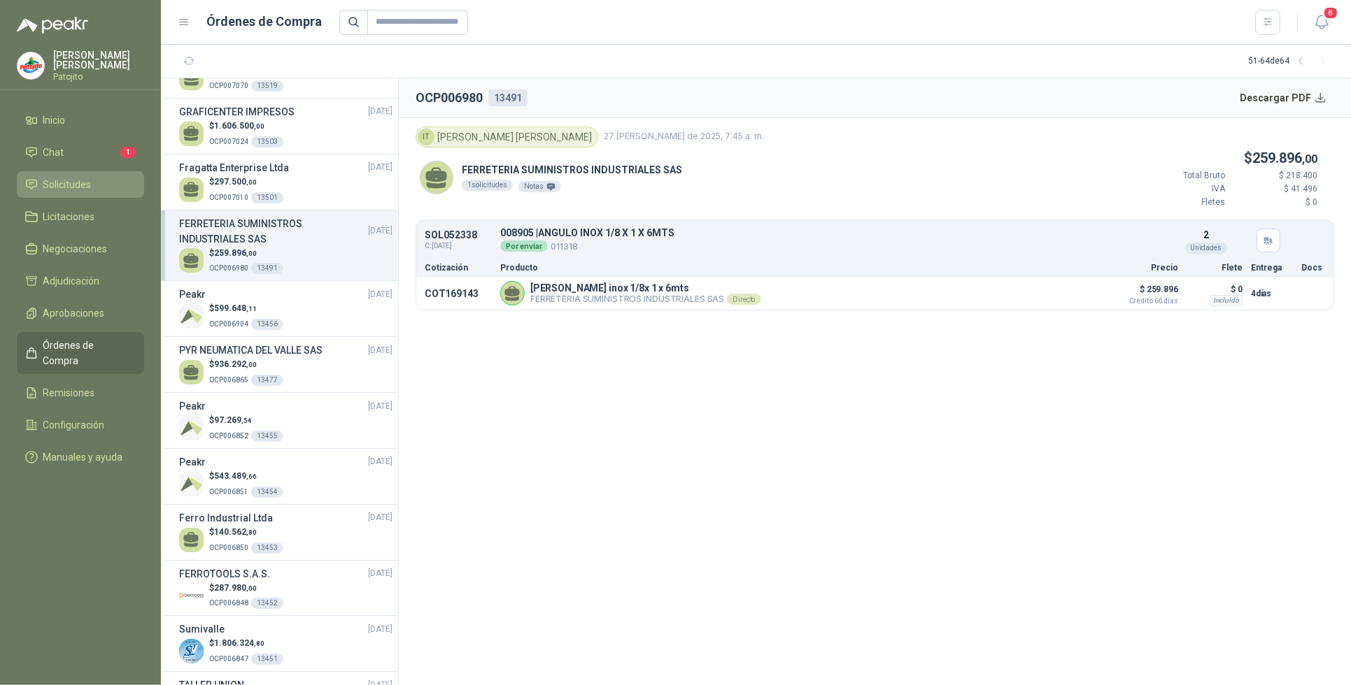
click at [91, 175] on link "Solicitudes" at bounding box center [80, 184] width 127 height 27
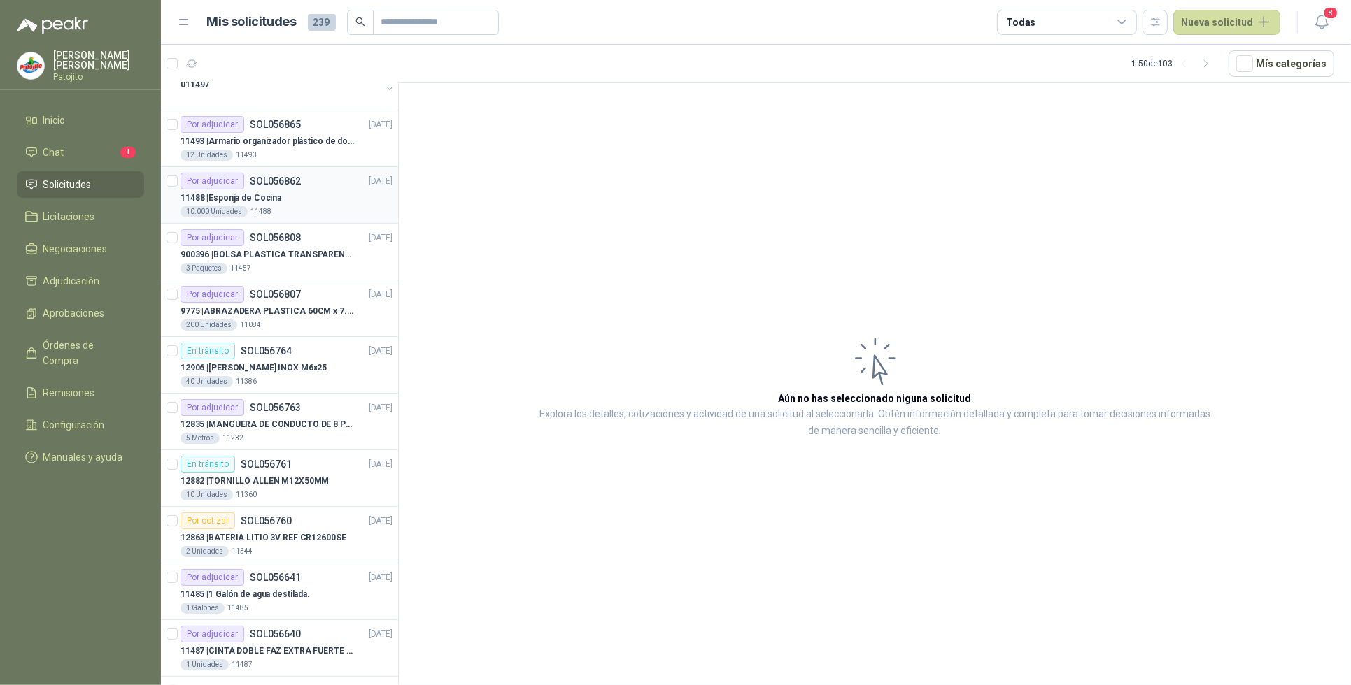
scroll to position [612, 0]
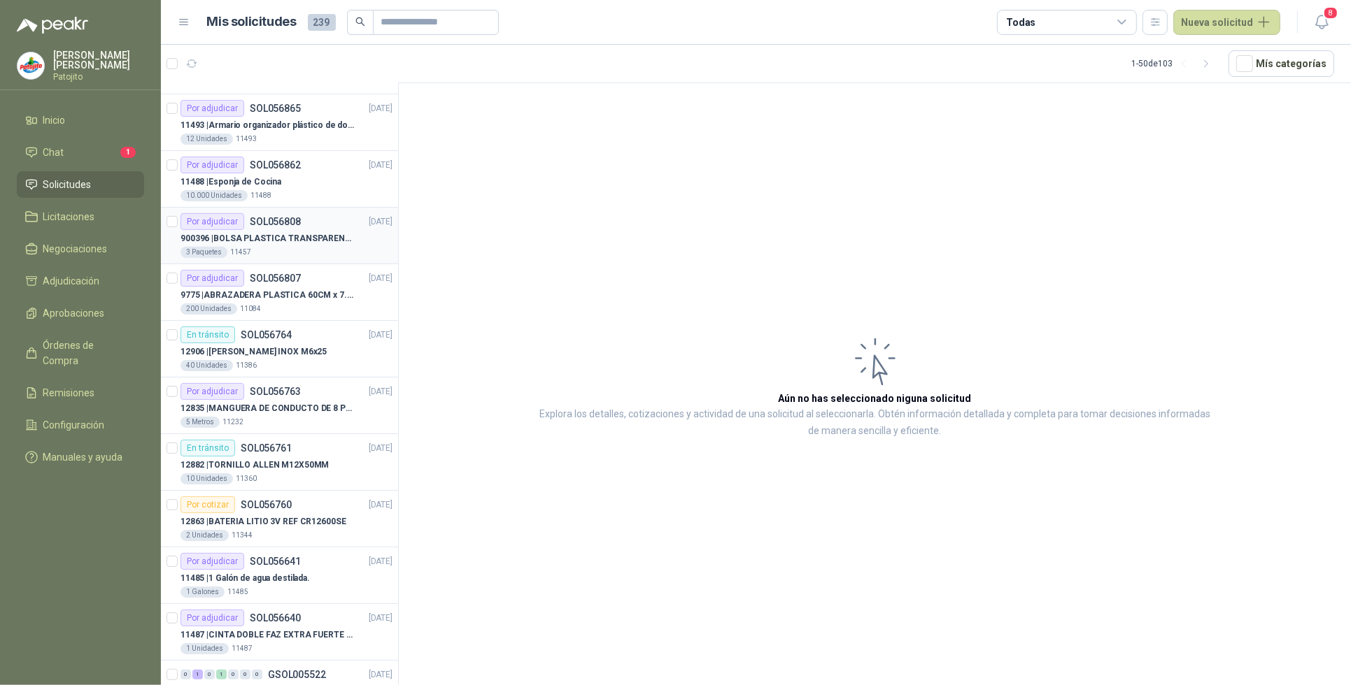
click at [312, 230] on div "Por adjudicar SOL056808 [DATE]" at bounding box center [286, 221] width 212 height 17
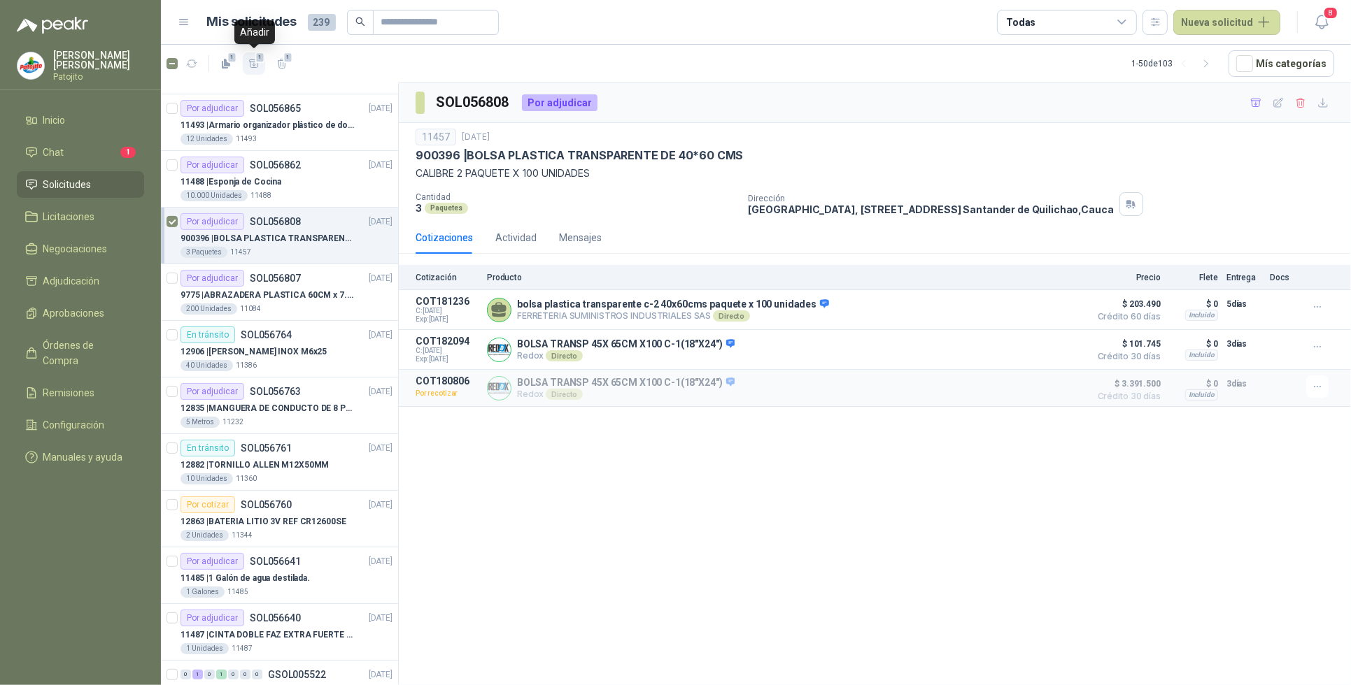
click at [255, 62] on icon "button" at bounding box center [254, 64] width 12 height 12
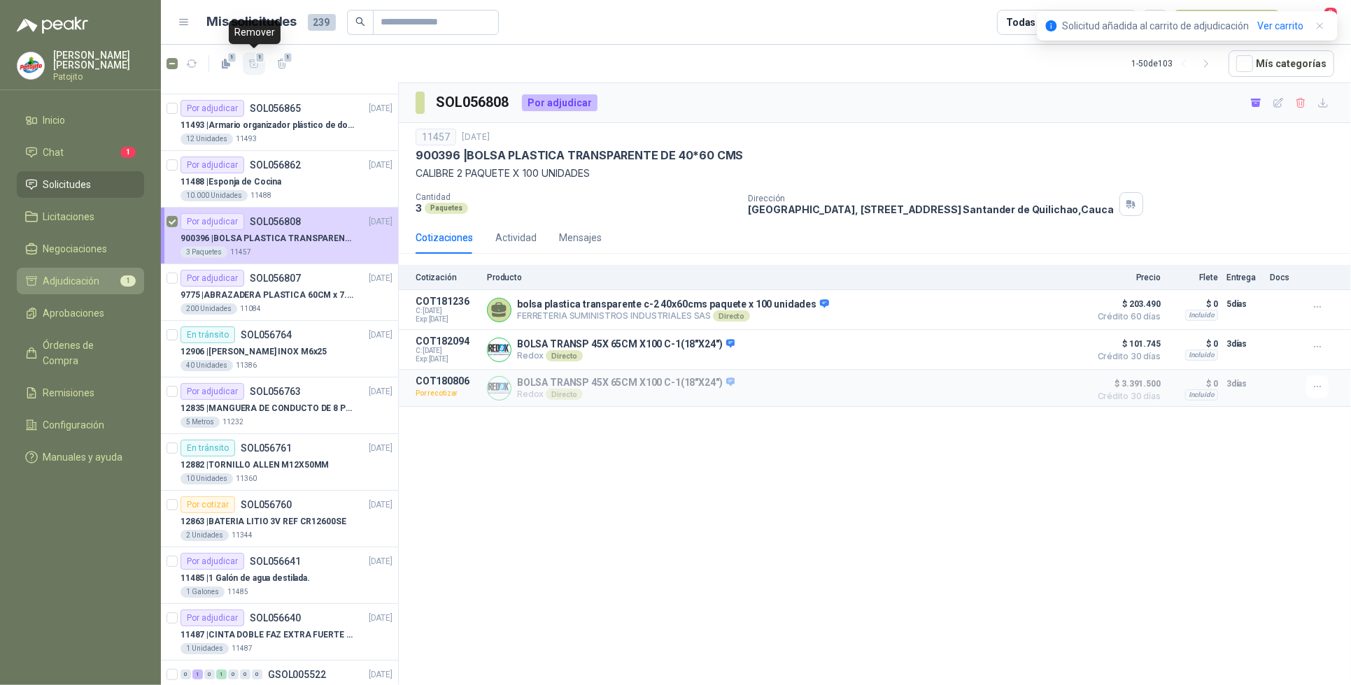
click at [104, 281] on li "Adjudicación 1" at bounding box center [80, 280] width 111 height 15
